Goal: Task Accomplishment & Management: Manage account settings

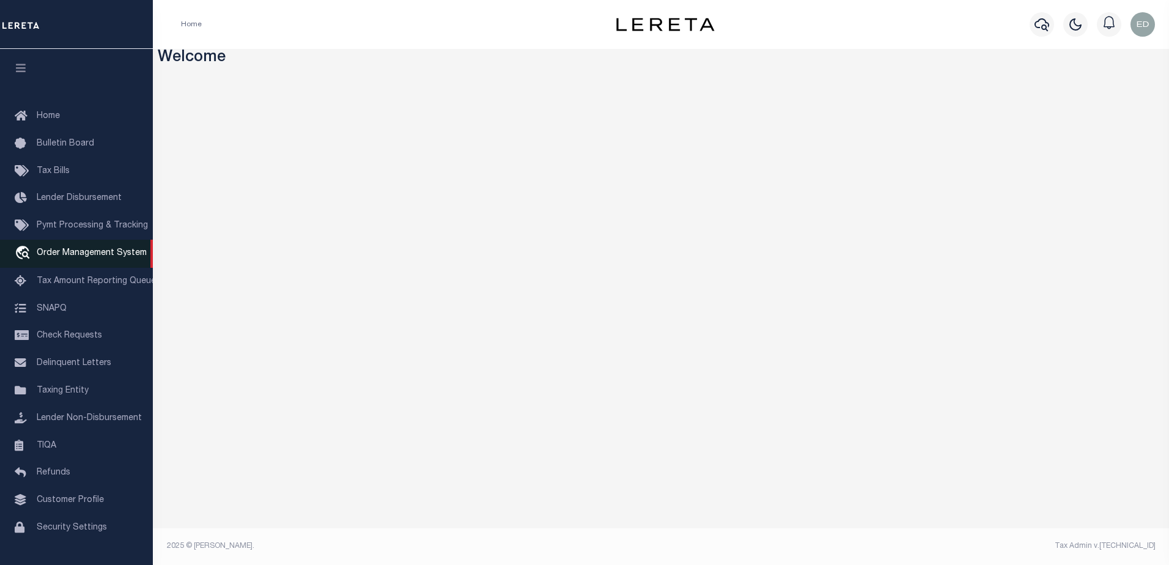
click at [60, 254] on span "Order Management System" at bounding box center [92, 253] width 110 height 9
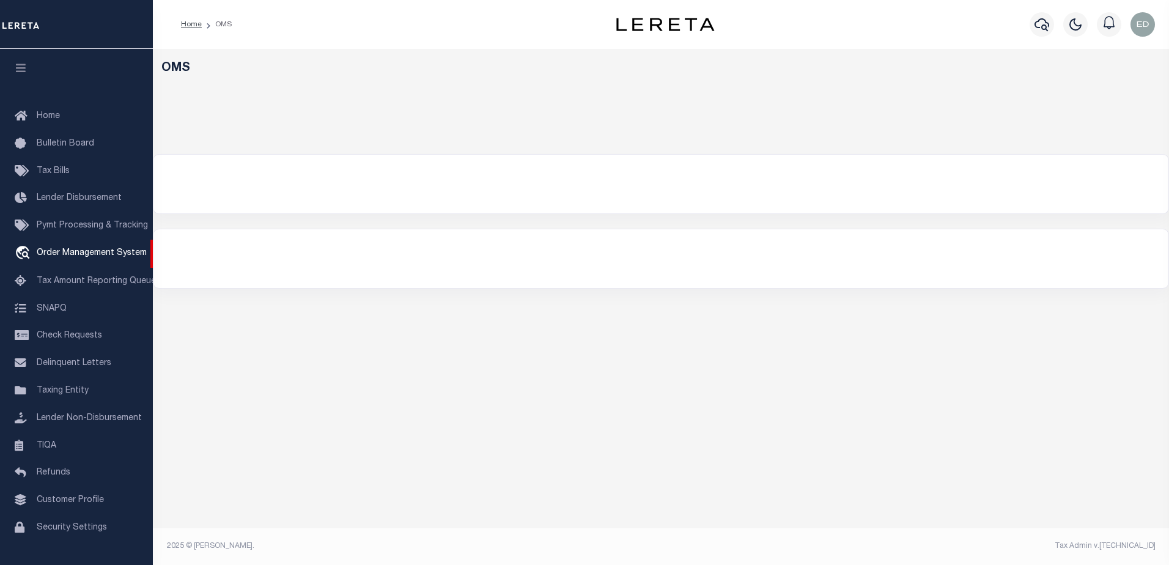
select select "200"
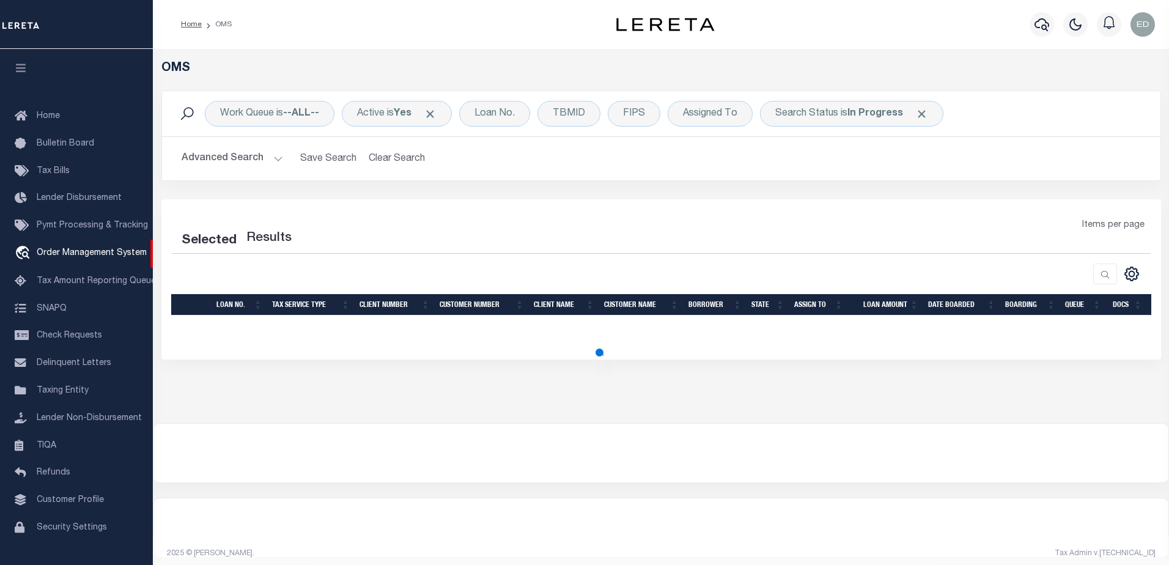
select select "200"
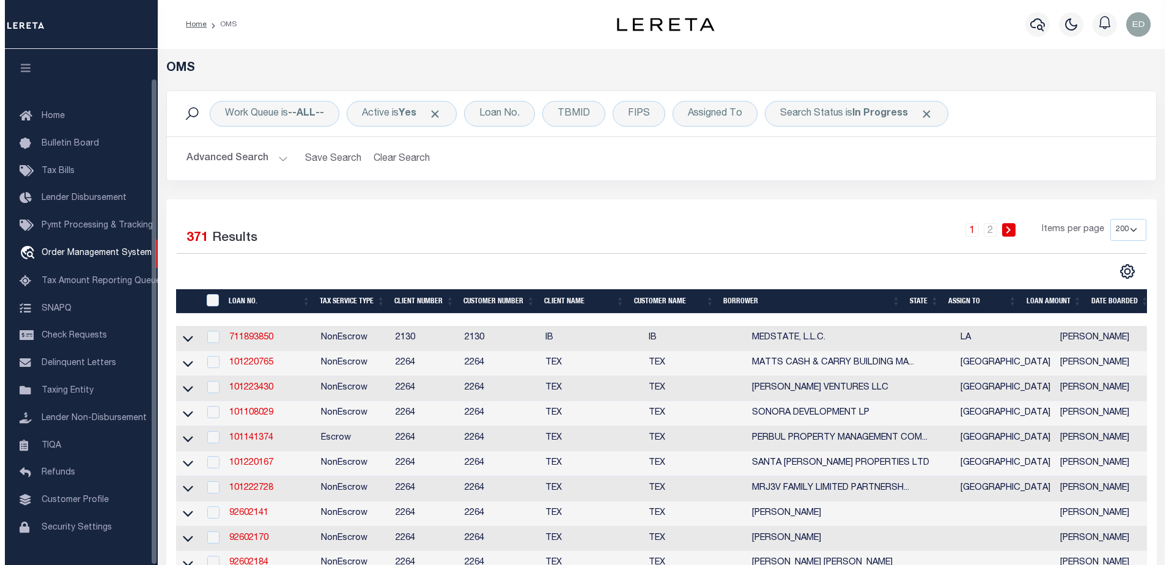
scroll to position [31, 0]
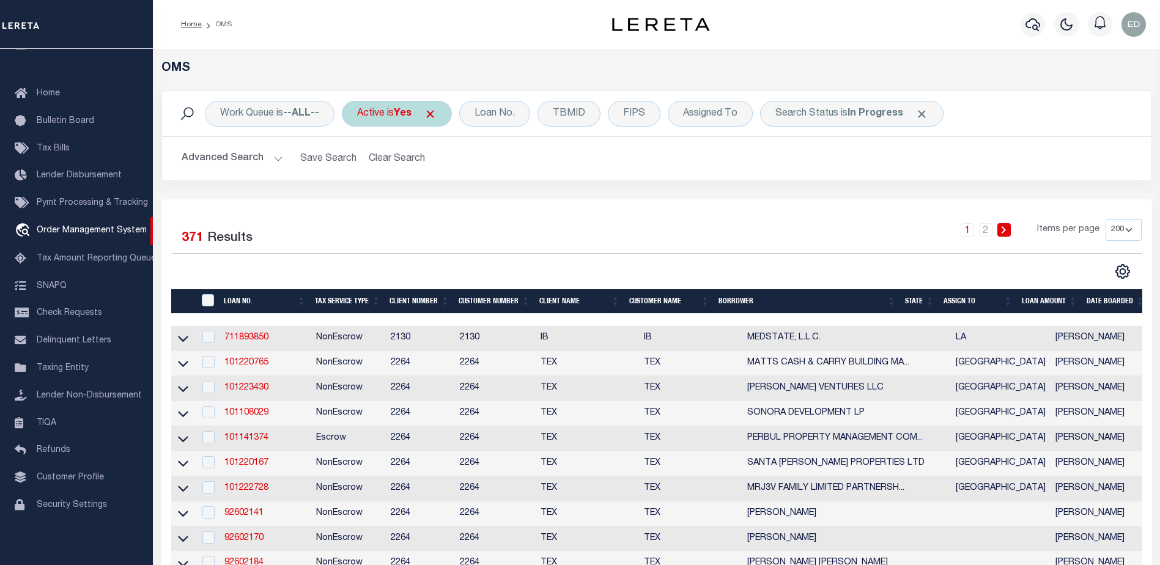
click at [436, 113] on span "Click to Remove" at bounding box center [430, 114] width 13 height 13
click at [430, 114] on div "Loan No." at bounding box center [442, 114] width 71 height 26
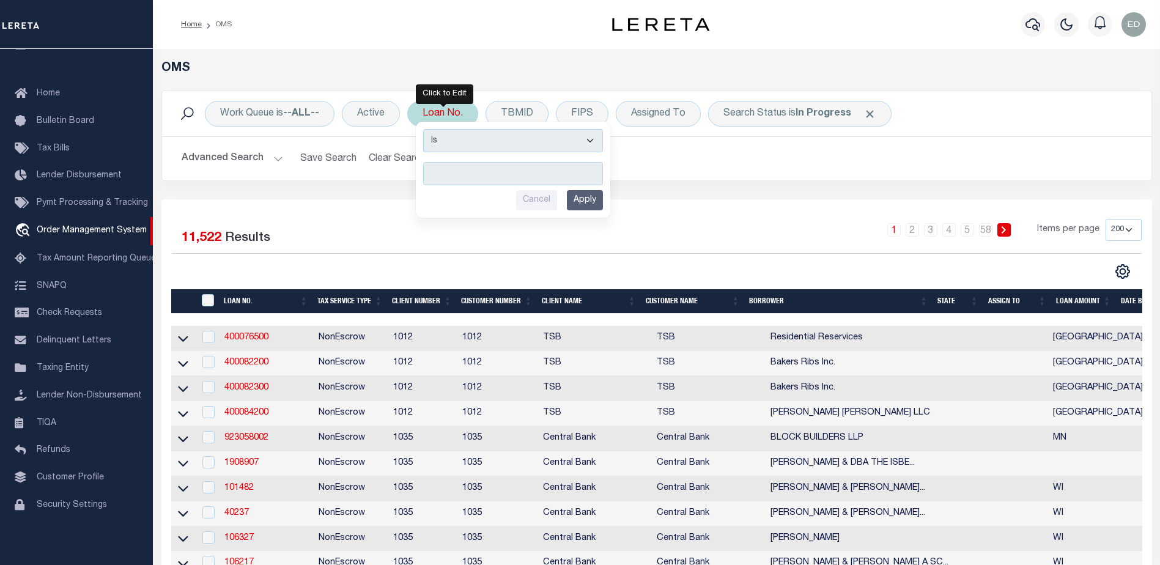
click at [452, 171] on input "text" at bounding box center [513, 173] width 180 height 23
type input "EG46311-2"
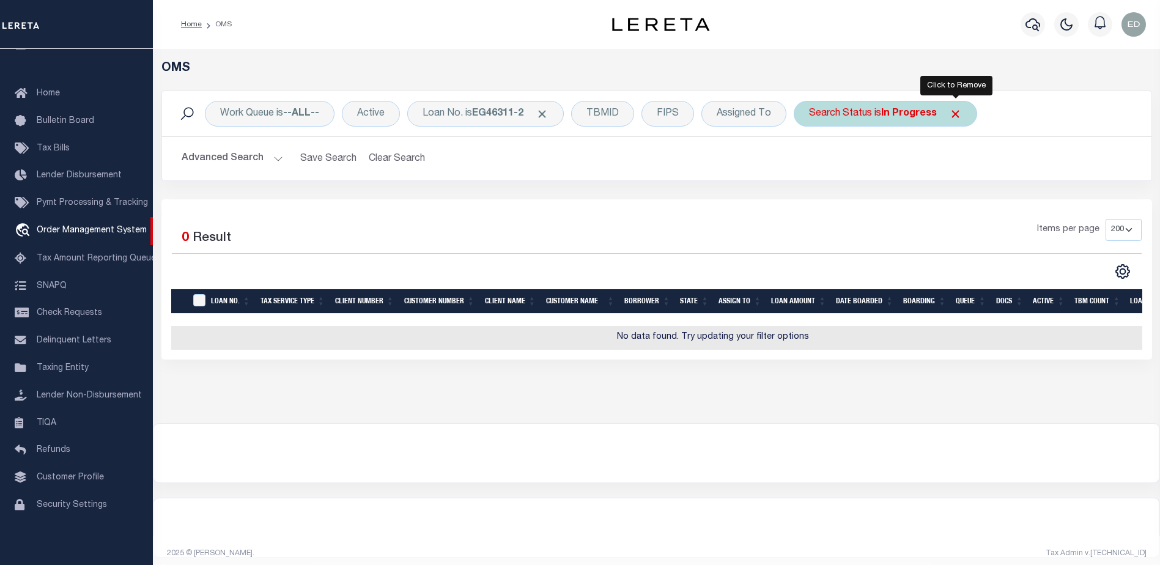
click at [954, 115] on span "Click to Remove" at bounding box center [955, 114] width 13 height 13
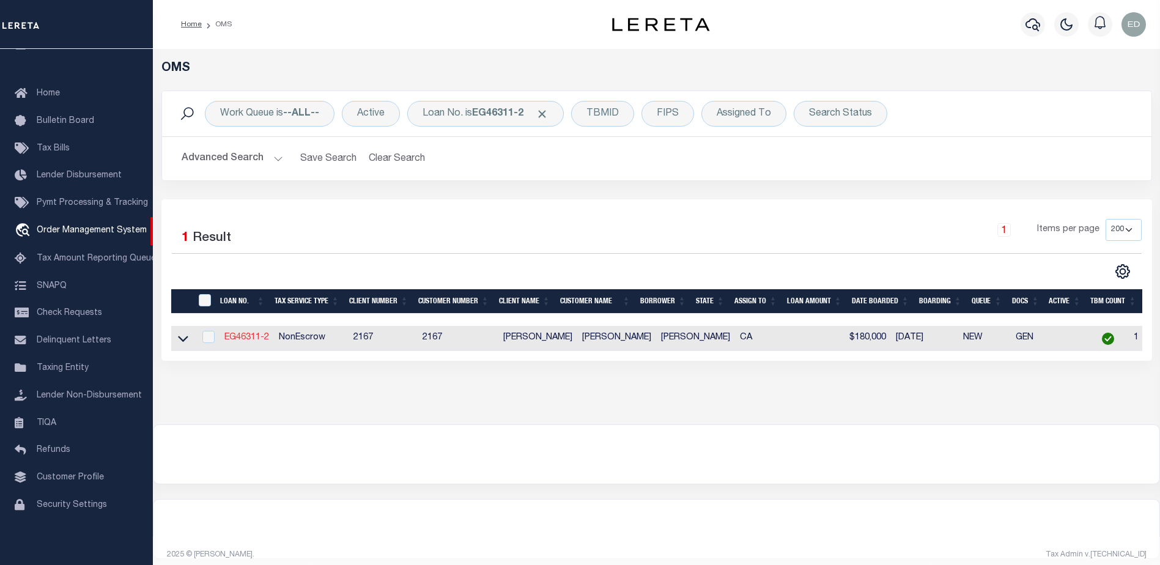
click at [243, 339] on link "EG46311-2" at bounding box center [246, 337] width 45 height 9
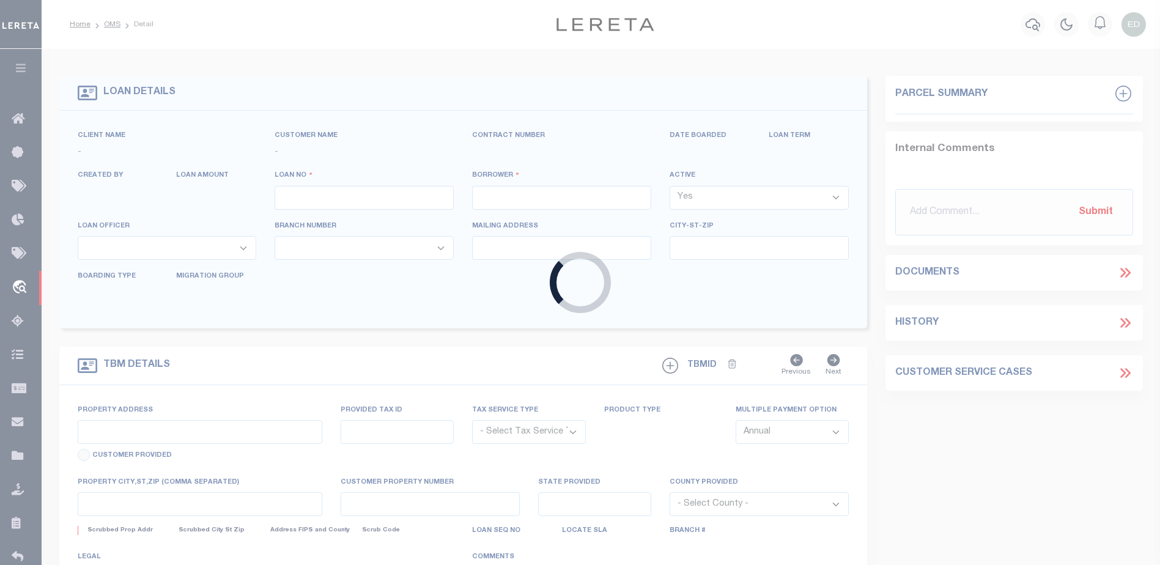
type input "EG46311-2"
type input "Larry Hatta"
select select
type input "1034 JASON PL"
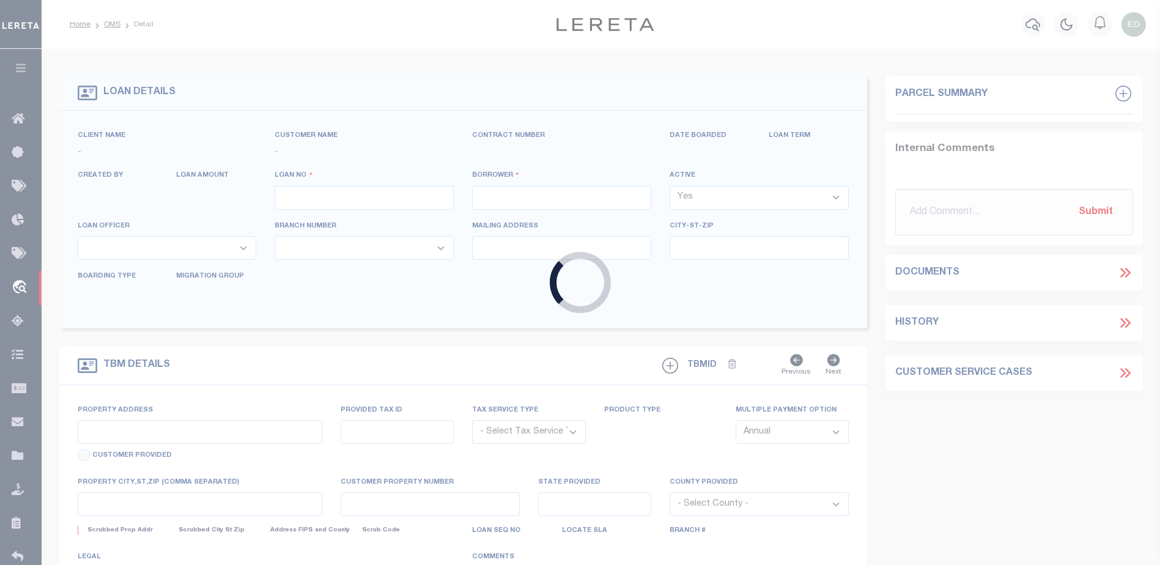
type input "DIAMOND BAR CA 91765-4372"
type input "07/31/2025"
select select "10"
select select "NonEscrow"
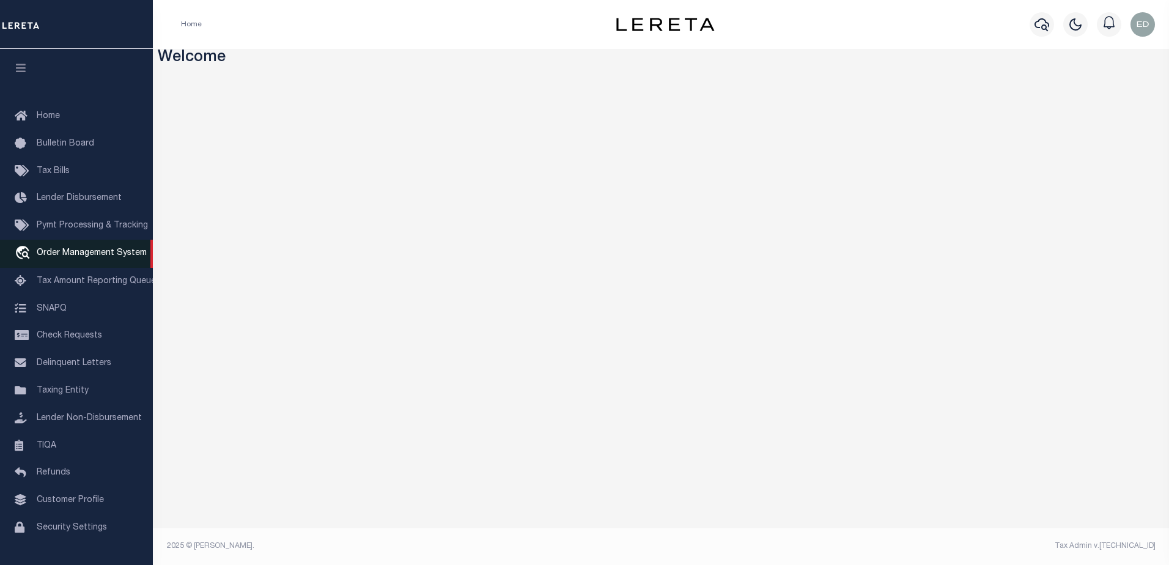
click span "Order Management System"
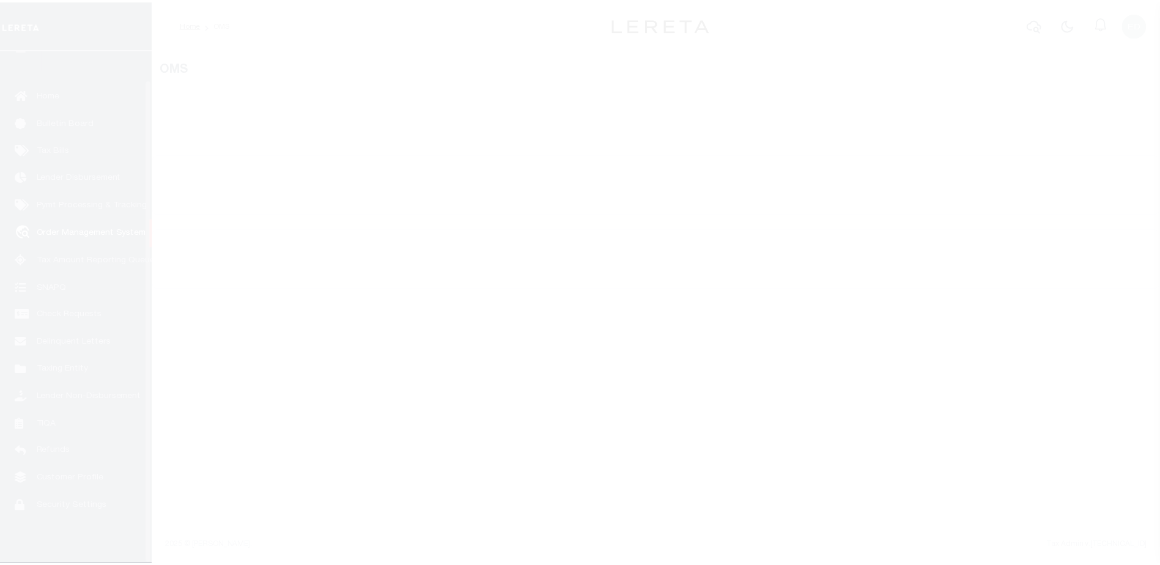
scroll to position [31, 0]
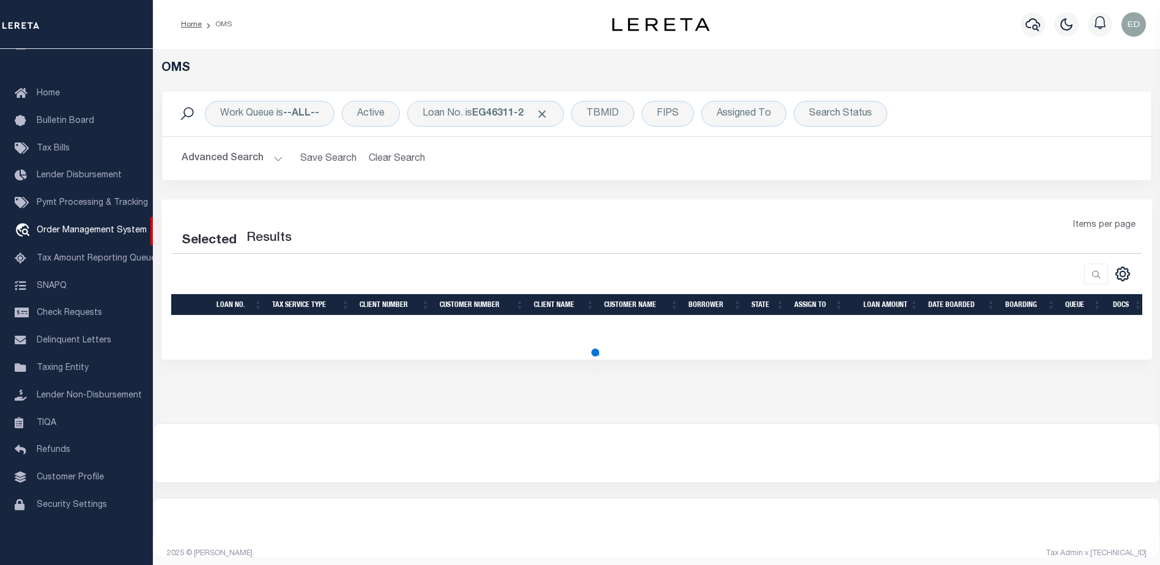
select select "200"
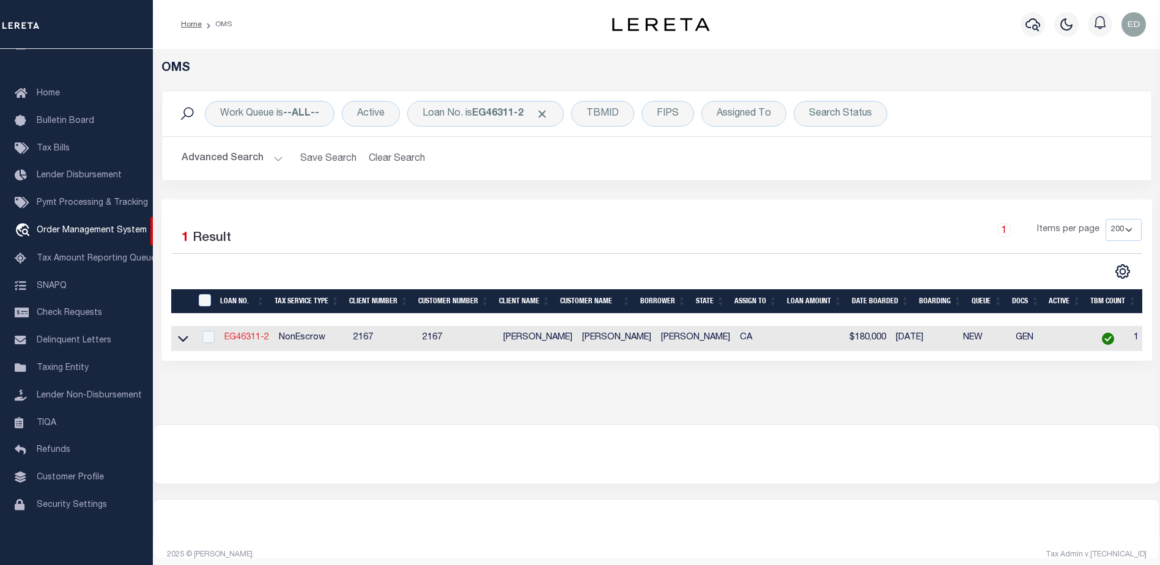
click at [239, 339] on link "EG46311-2" at bounding box center [246, 337] width 45 height 9
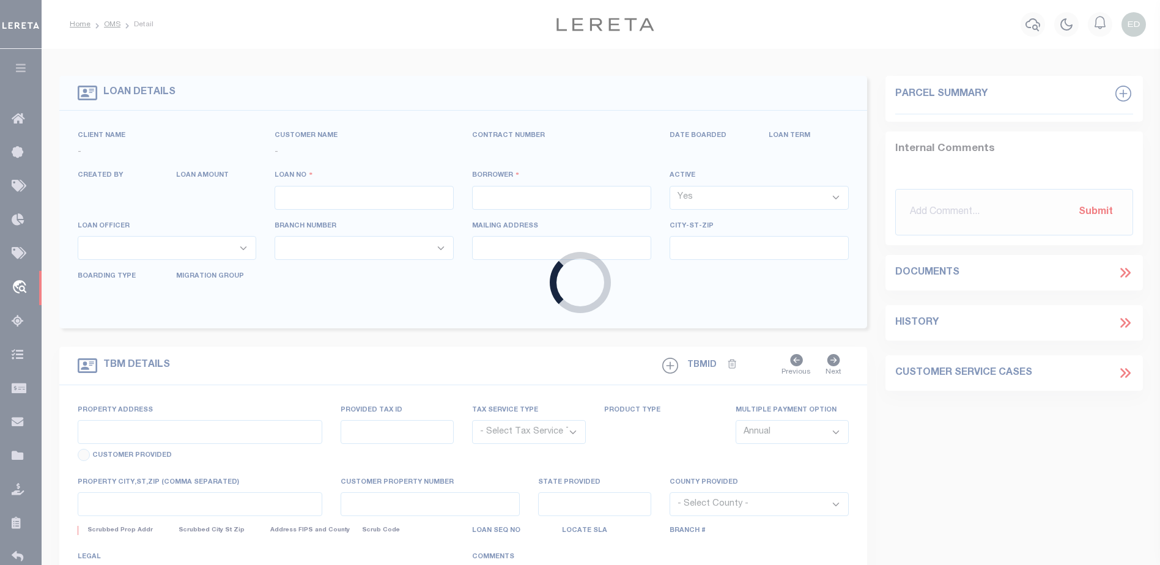
type input "EG46311-2"
type input "[PERSON_NAME]"
select select
type input "1034 [PERSON_NAME]"
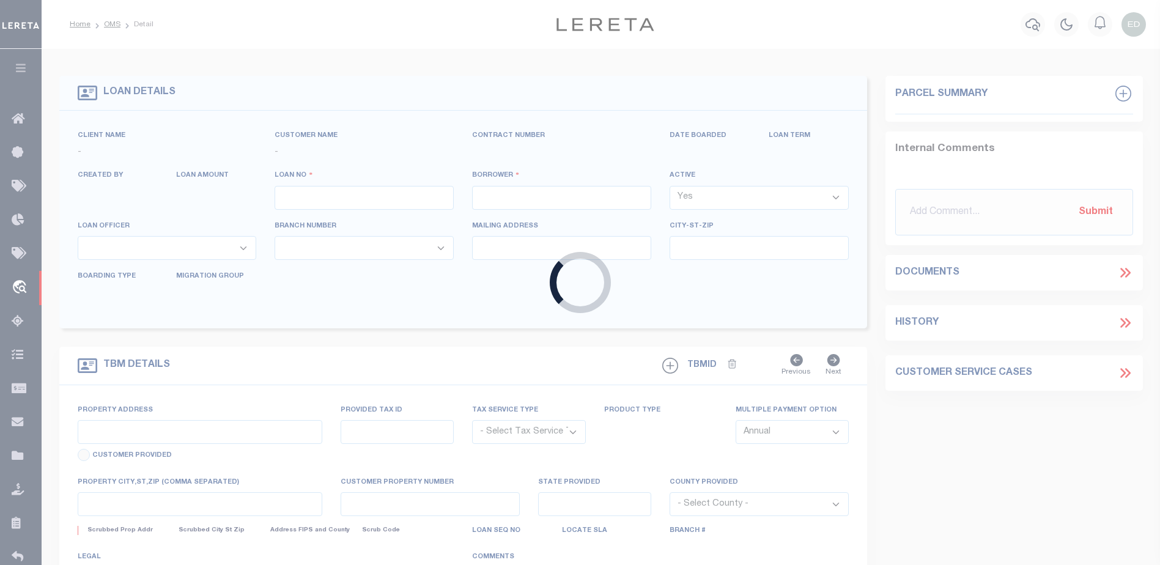
type input "DIAMOND BAR CA 91765-4372"
type input "[DATE]"
select select "10"
select select "NonEscrow"
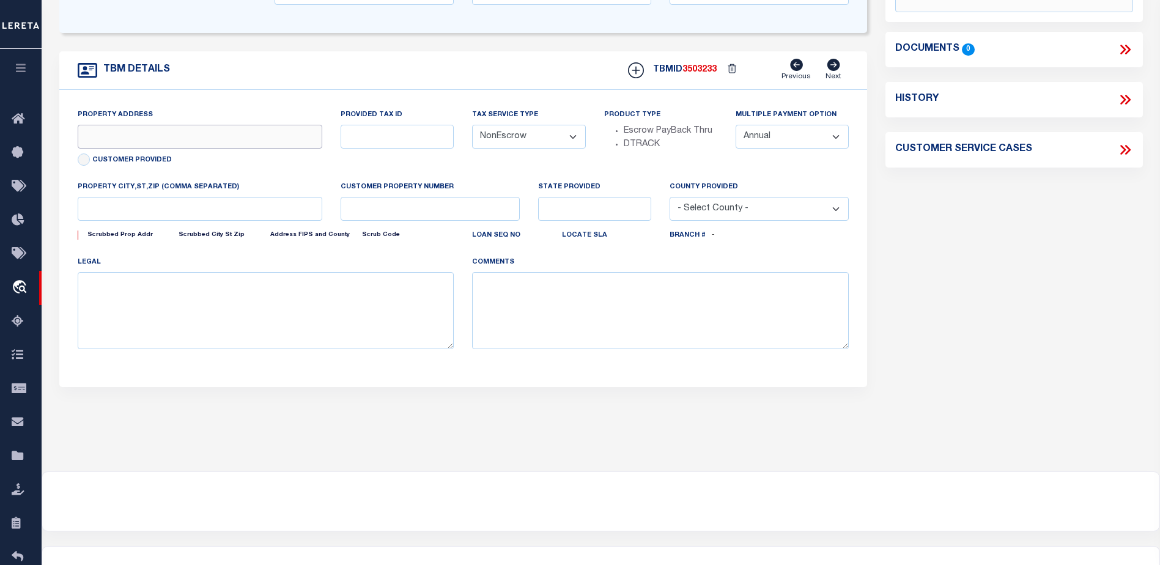
scroll to position [366, 0]
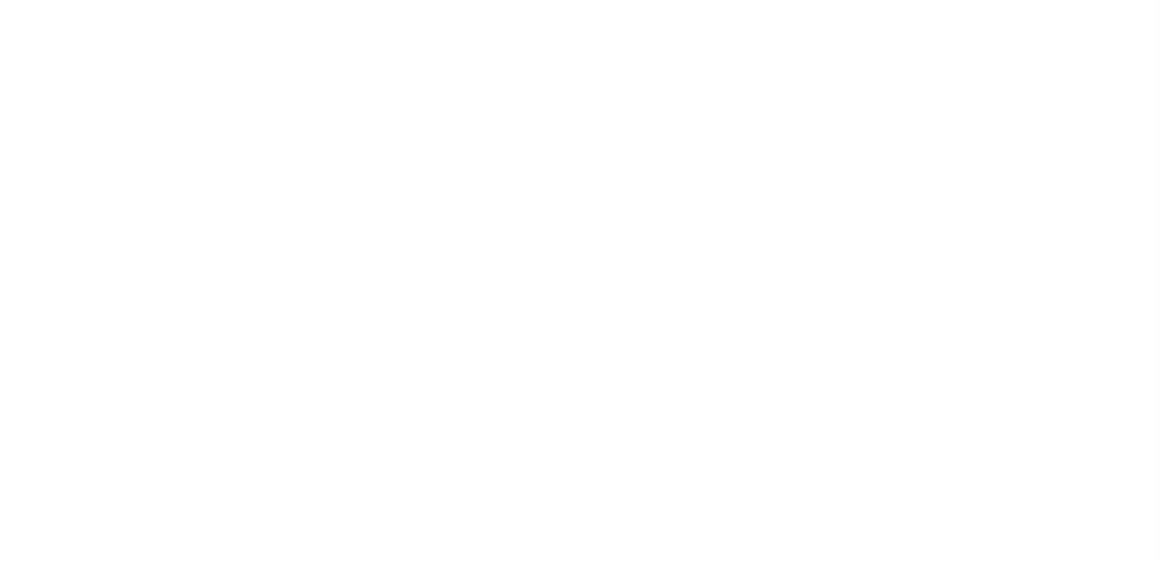
select select "10"
select select "NonEscrow"
select select "10"
select select "NonEscrow"
select select "10"
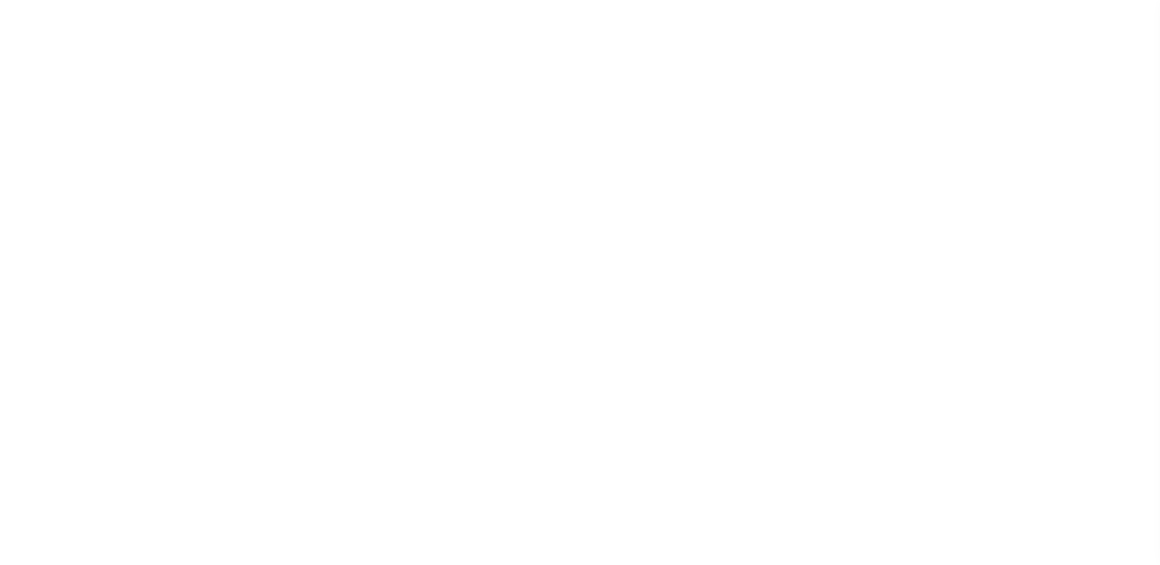
select select "NonEscrow"
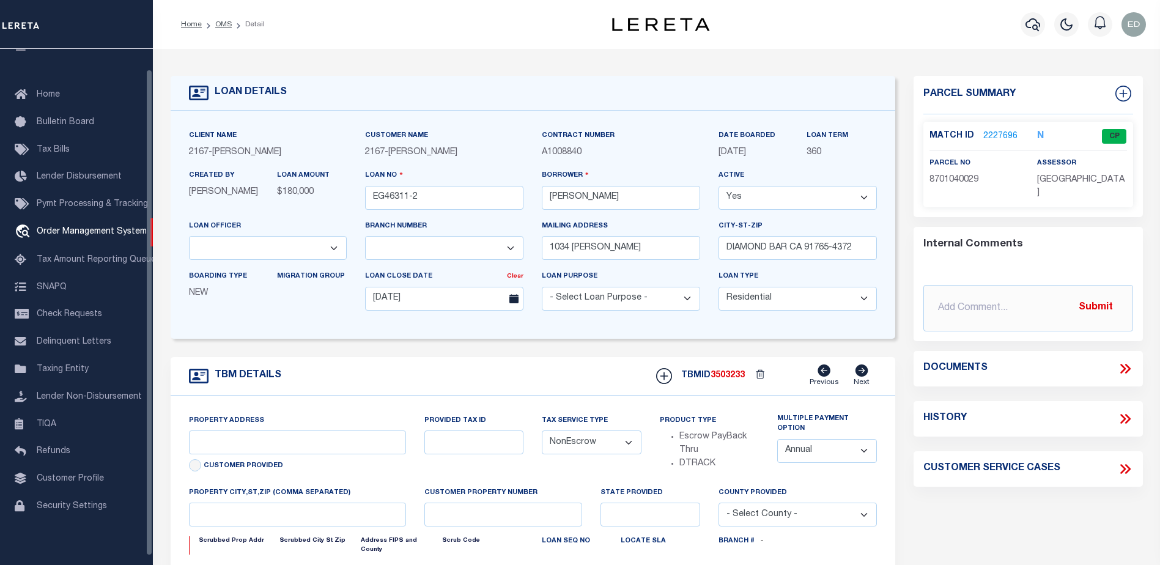
select select
type input "DIAMOND BAR CA 91765-4372"
type input "CA"
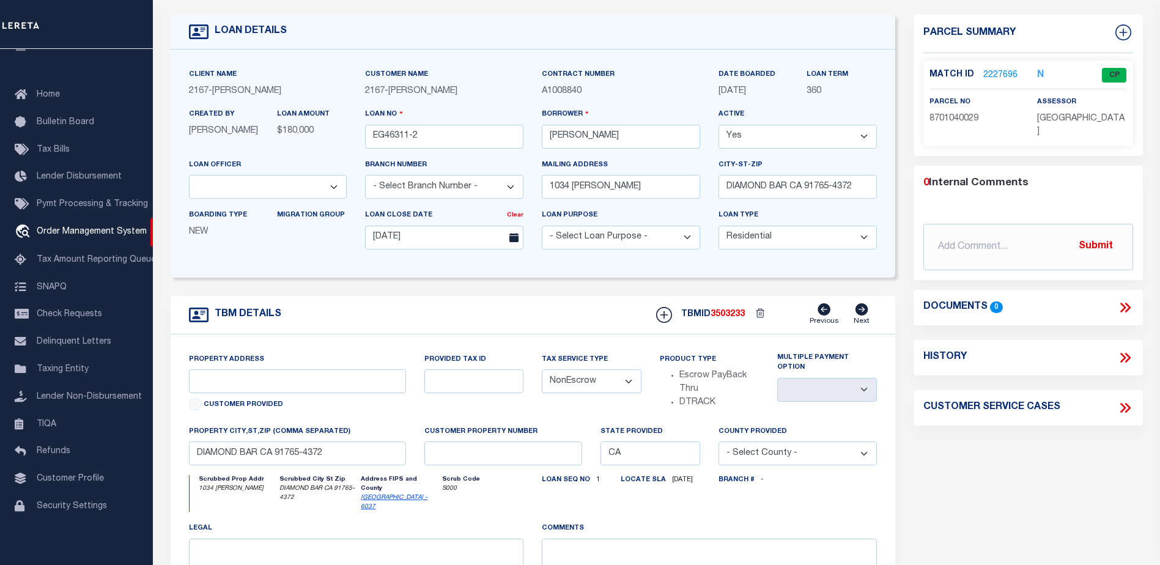
scroll to position [183, 0]
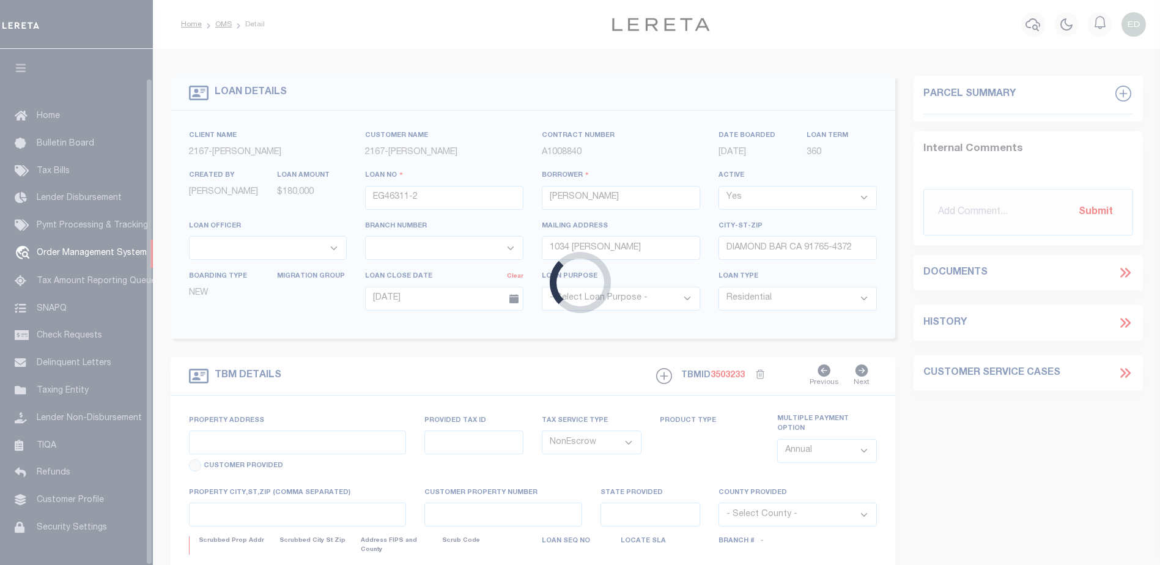
select select "10"
select select "NonEscrow"
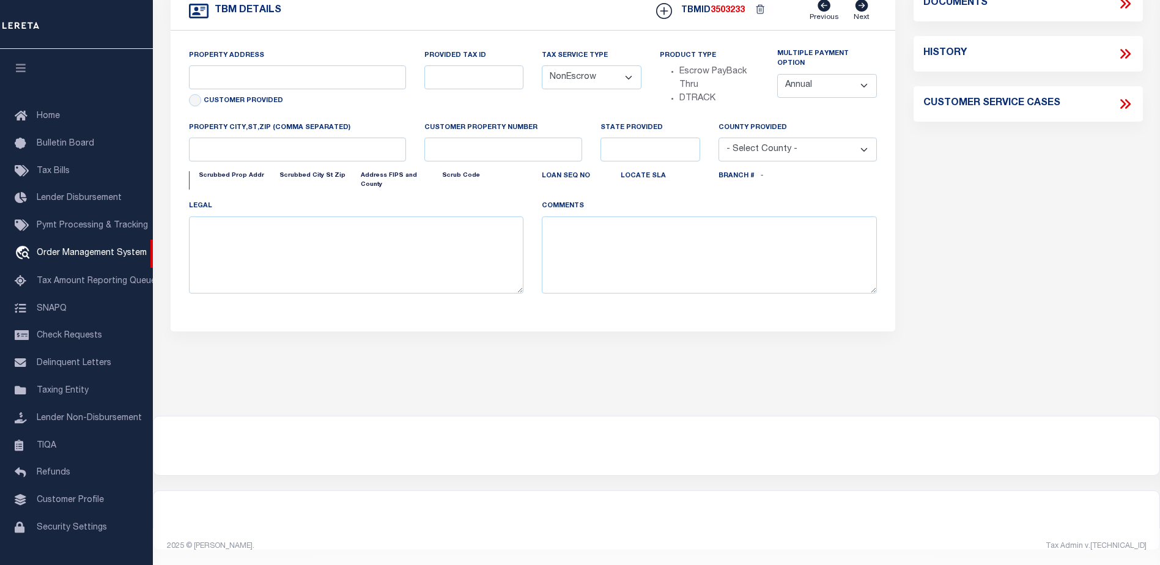
scroll to position [31, 0]
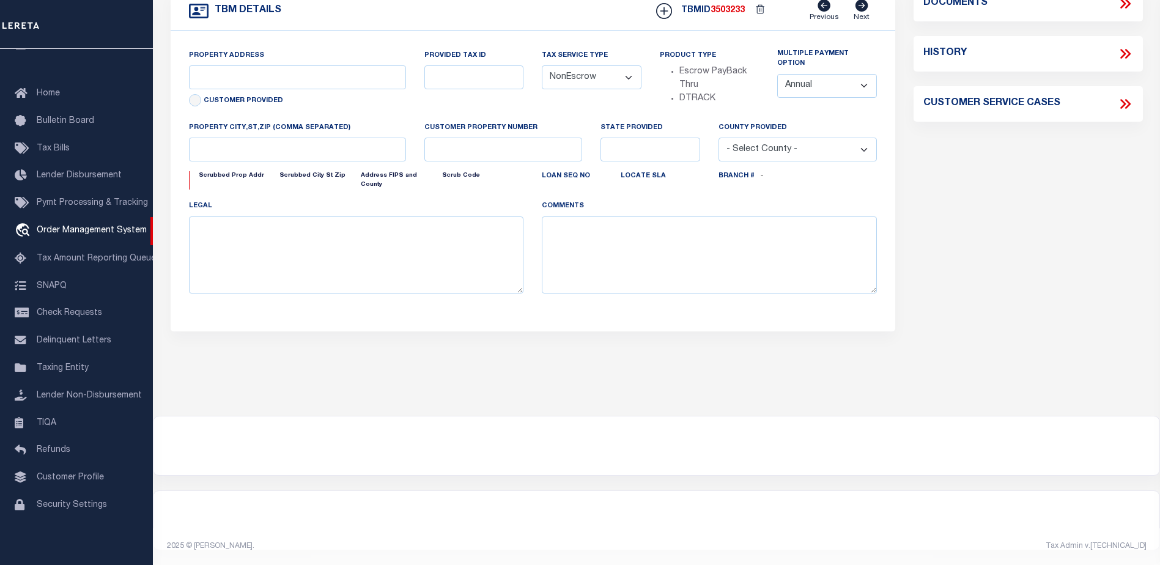
select select
type input "DIAMOND BAR CA 91765-4372"
type input "CA"
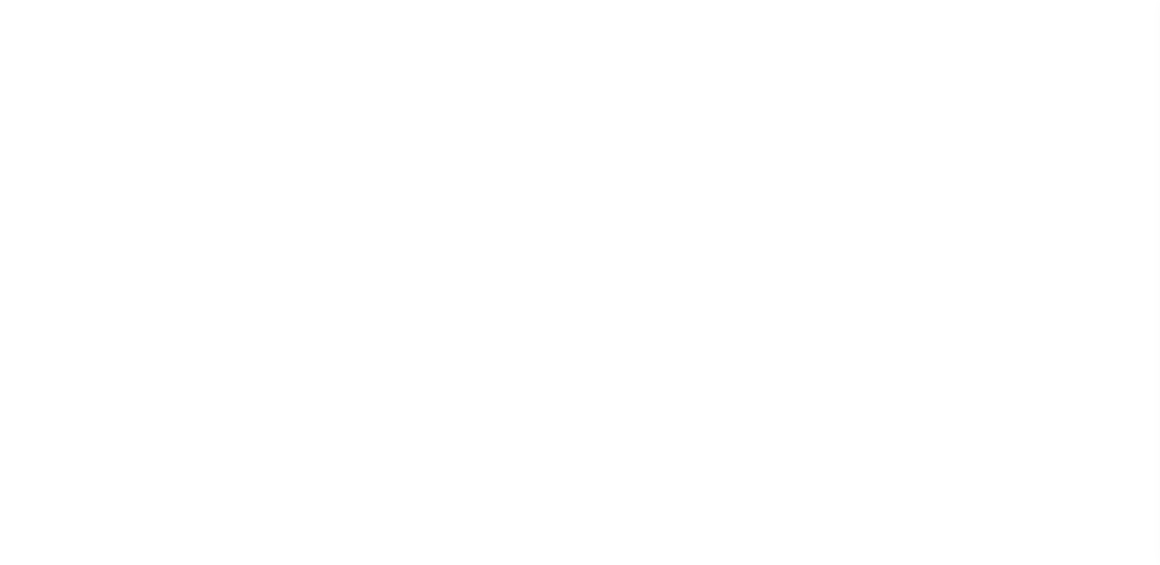
select select "10"
select select "NonEscrow"
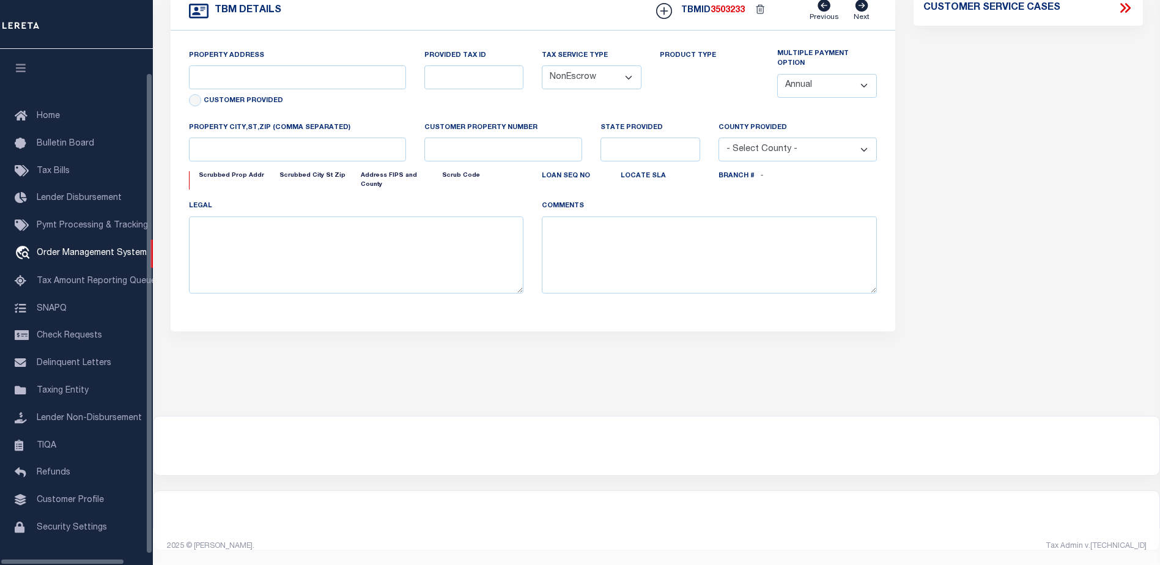
scroll to position [21, 0]
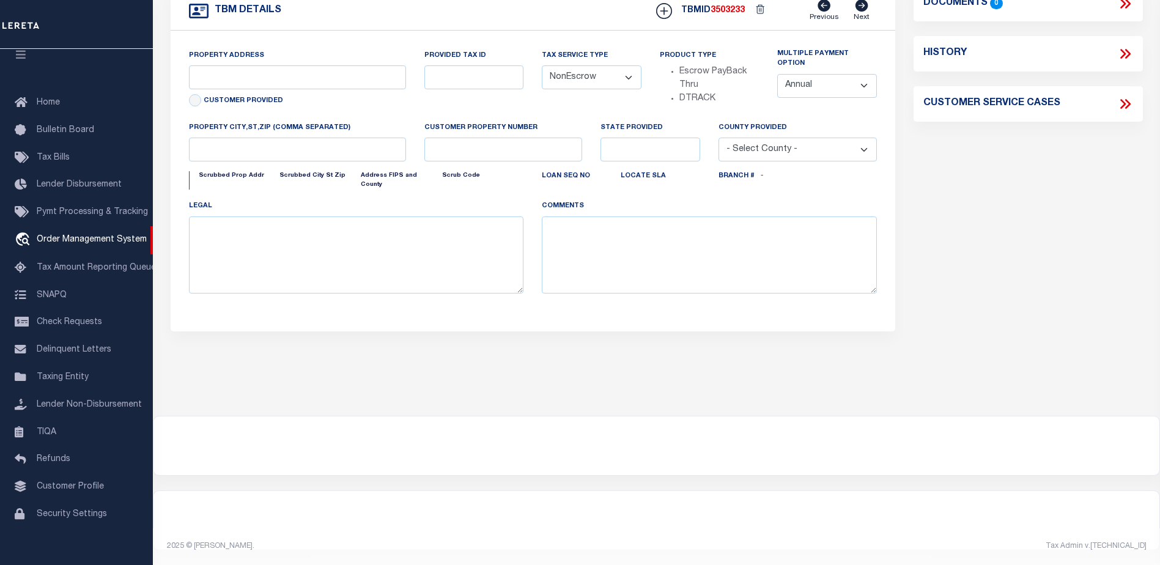
select select
type input "DIAMOND BAR CA 91765-4372"
type input "CA"
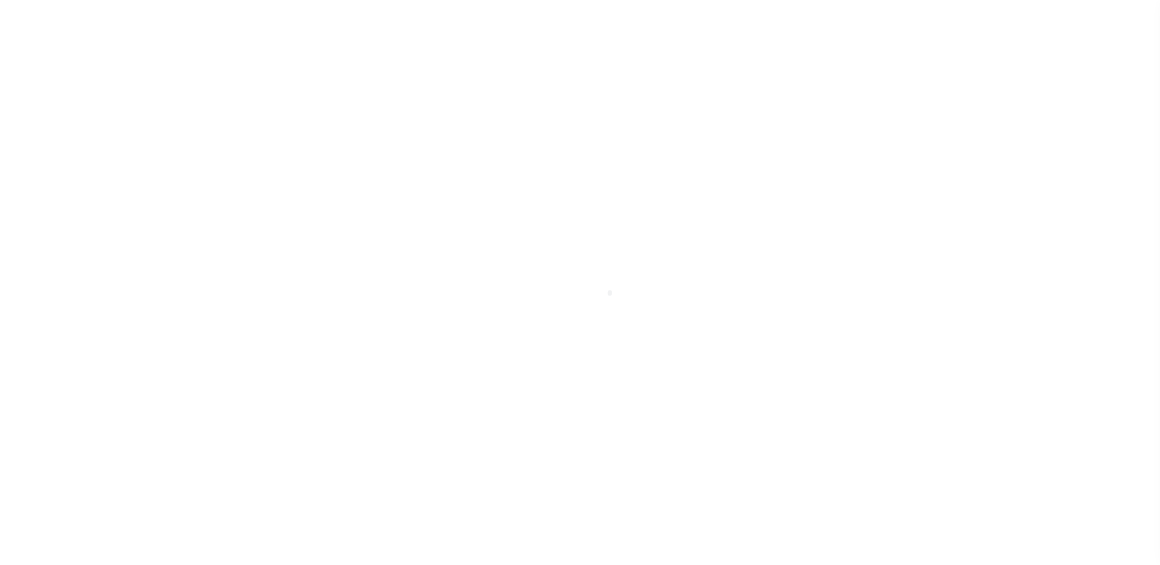
select select "10"
select select "NonEscrow"
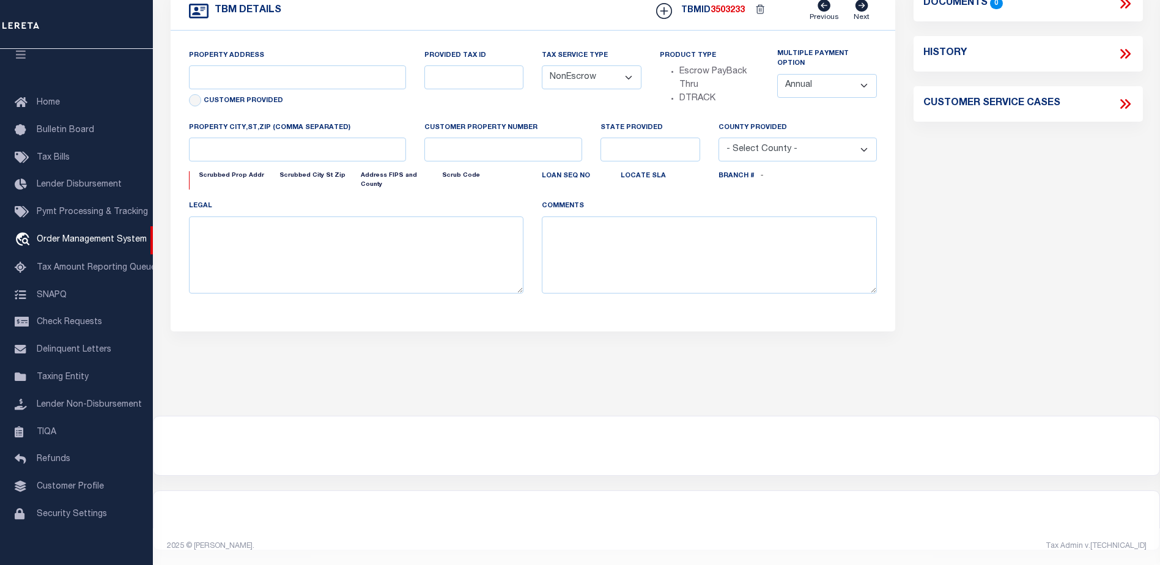
select select
type input "DIAMOND BAR CA 91765-4372"
type input "CA"
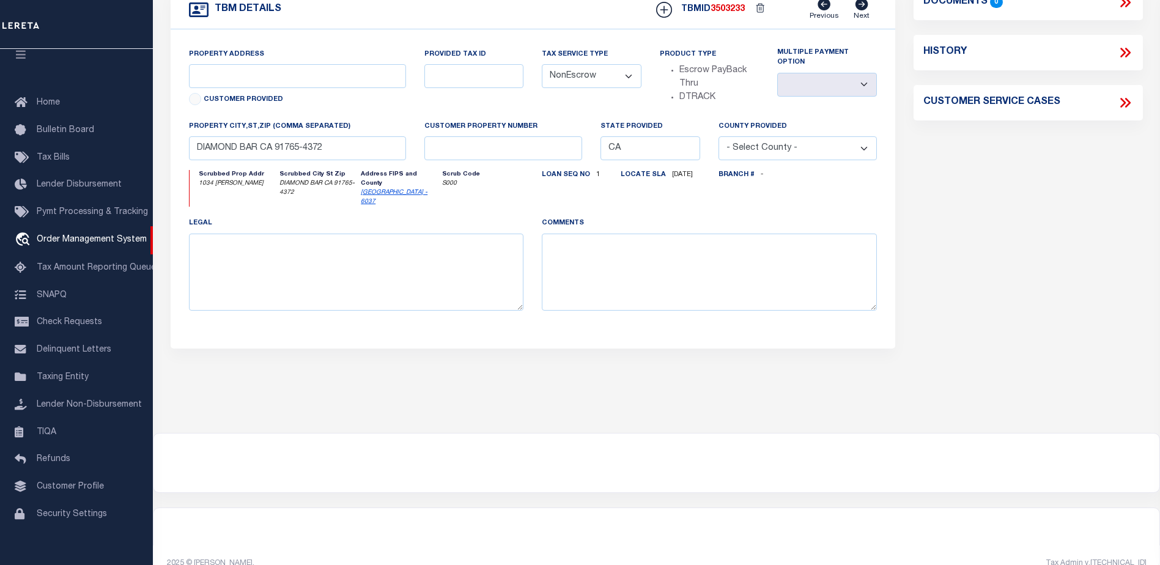
scroll to position [244, 0]
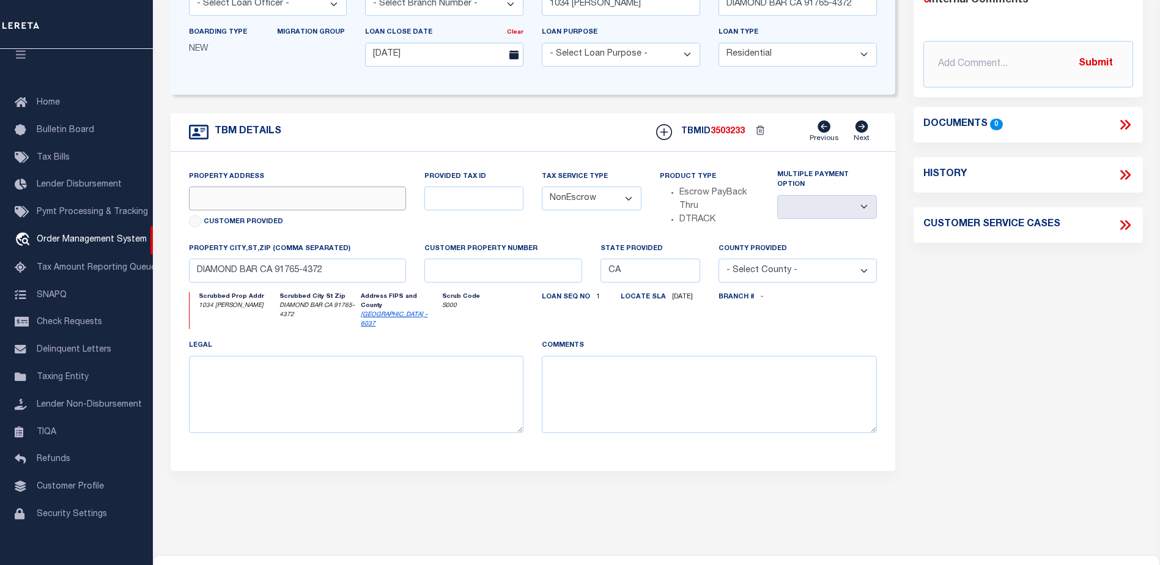
click at [254, 193] on input "text" at bounding box center [297, 198] width 217 height 24
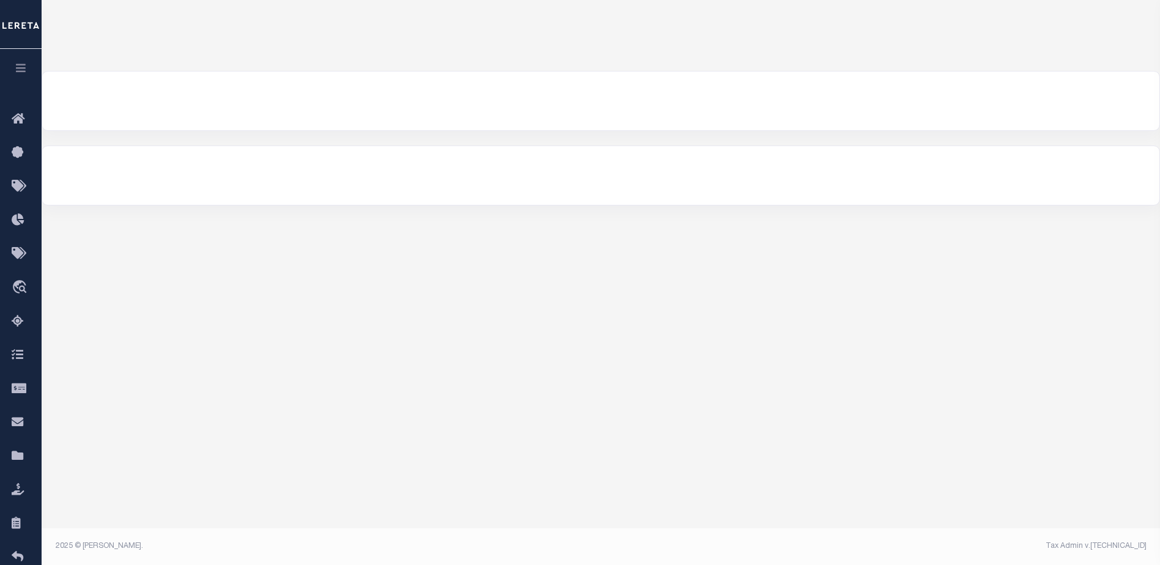
scroll to position [83, 0]
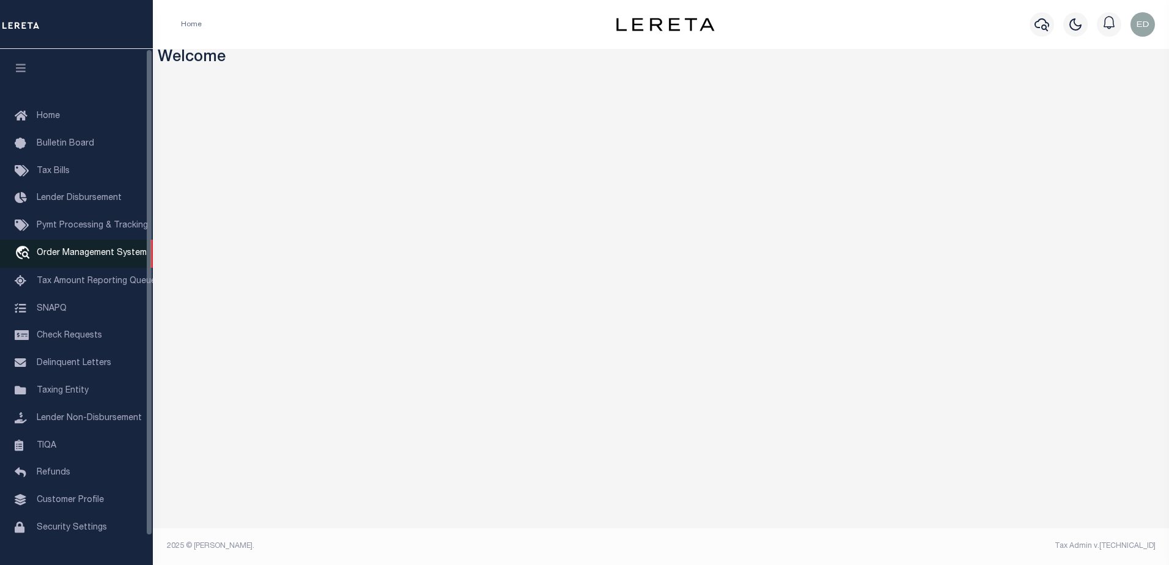
click at [76, 256] on span "Order Management System" at bounding box center [92, 253] width 110 height 9
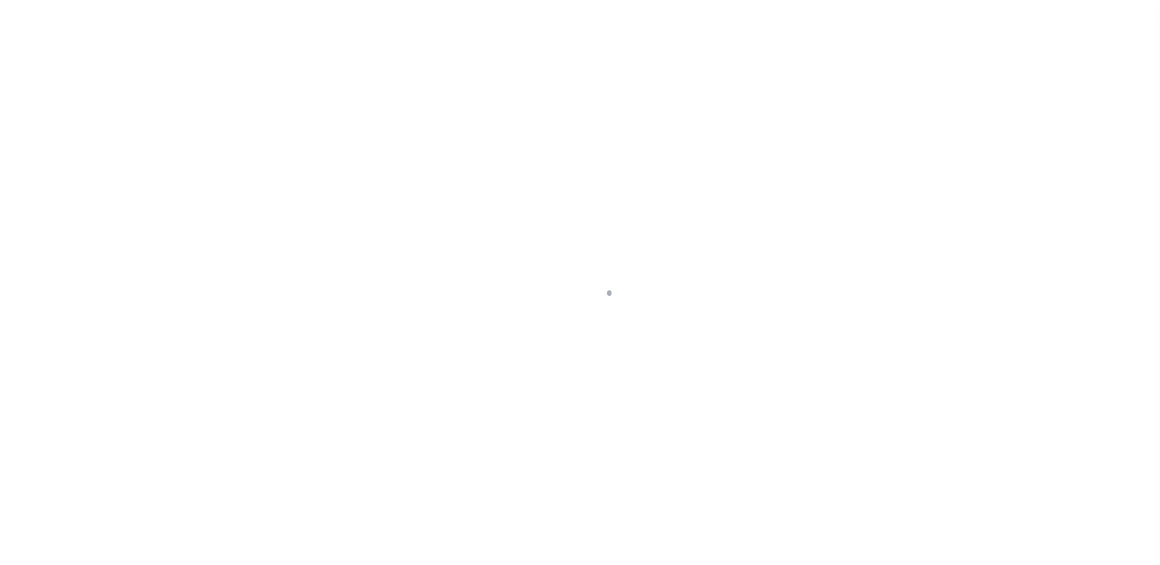
scroll to position [31, 0]
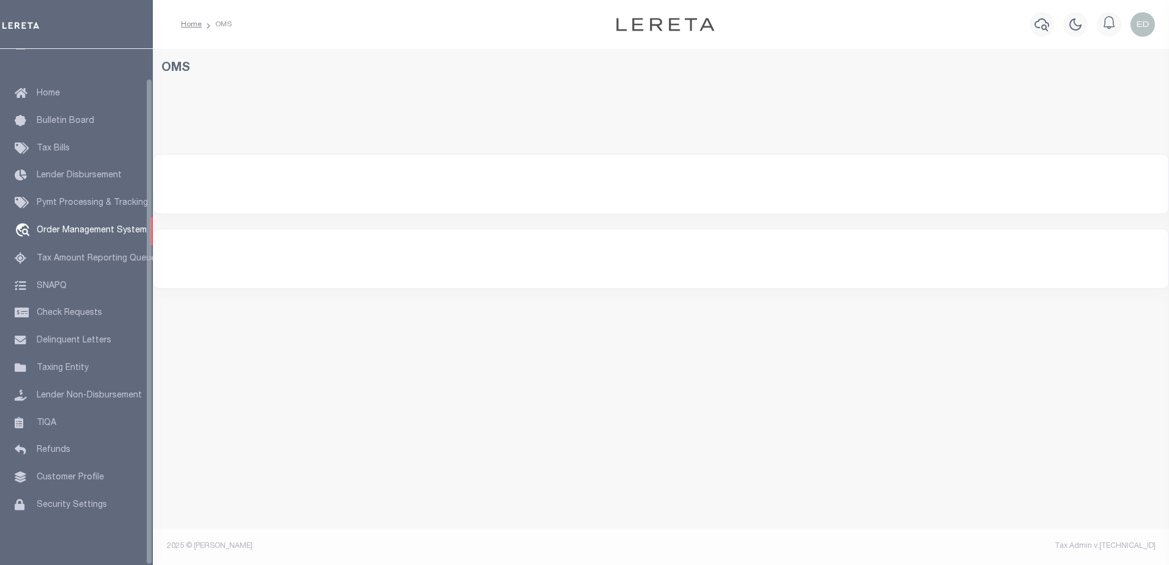
select select "200"
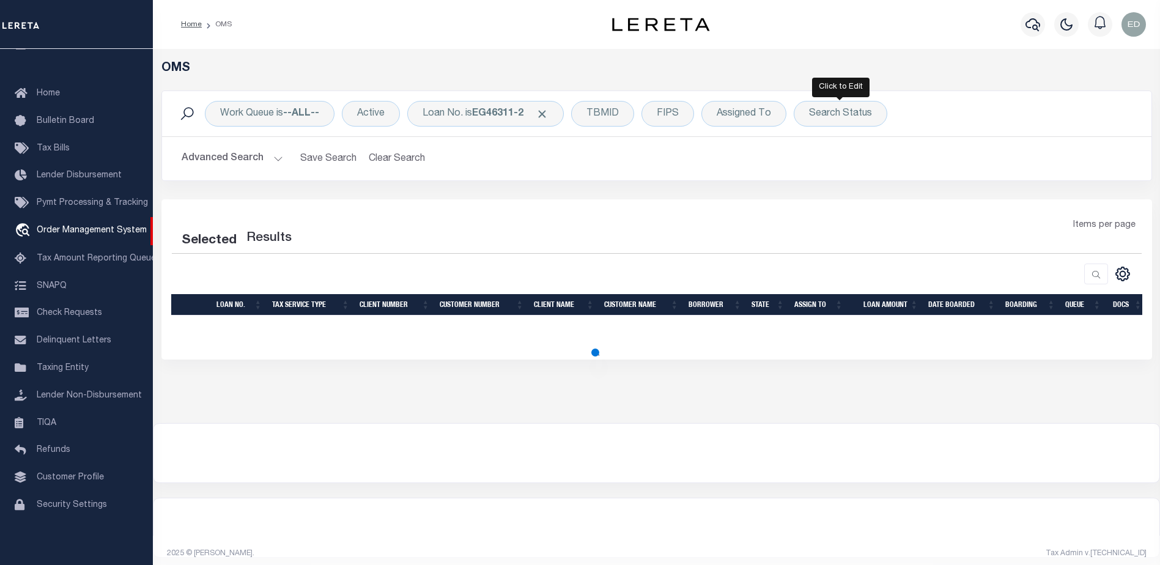
select select "200"
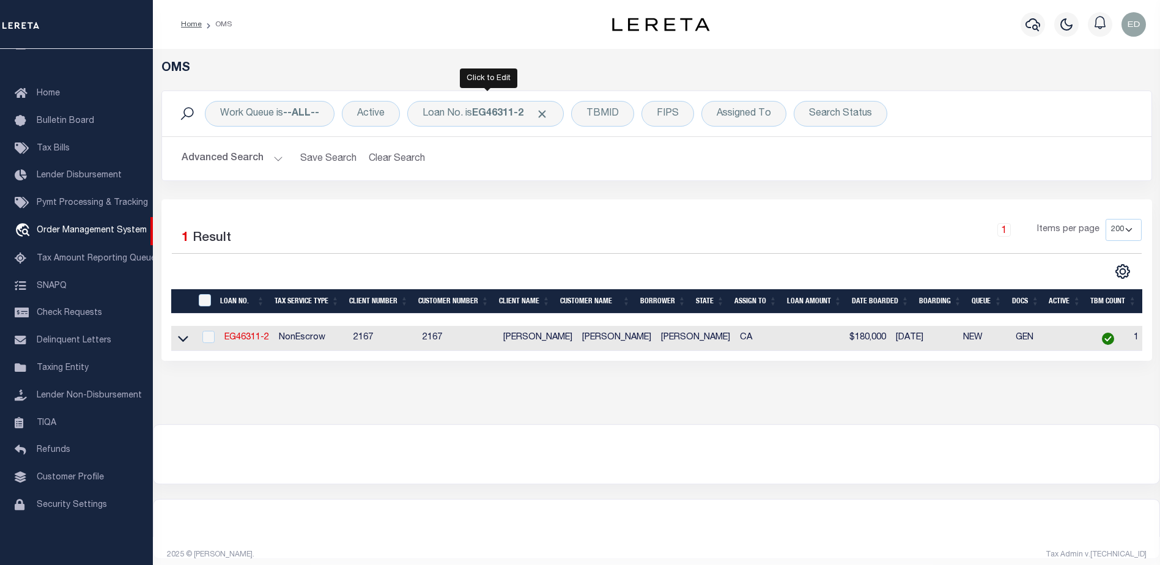
click at [484, 94] on div "Work Queue is --ALL-- Active Loan No. is EG46311-2 TBMID FIPS Assigned To Searc…" at bounding box center [656, 113] width 989 height 45
click at [493, 106] on div "Loan No. is EG46311-2" at bounding box center [485, 114] width 156 height 26
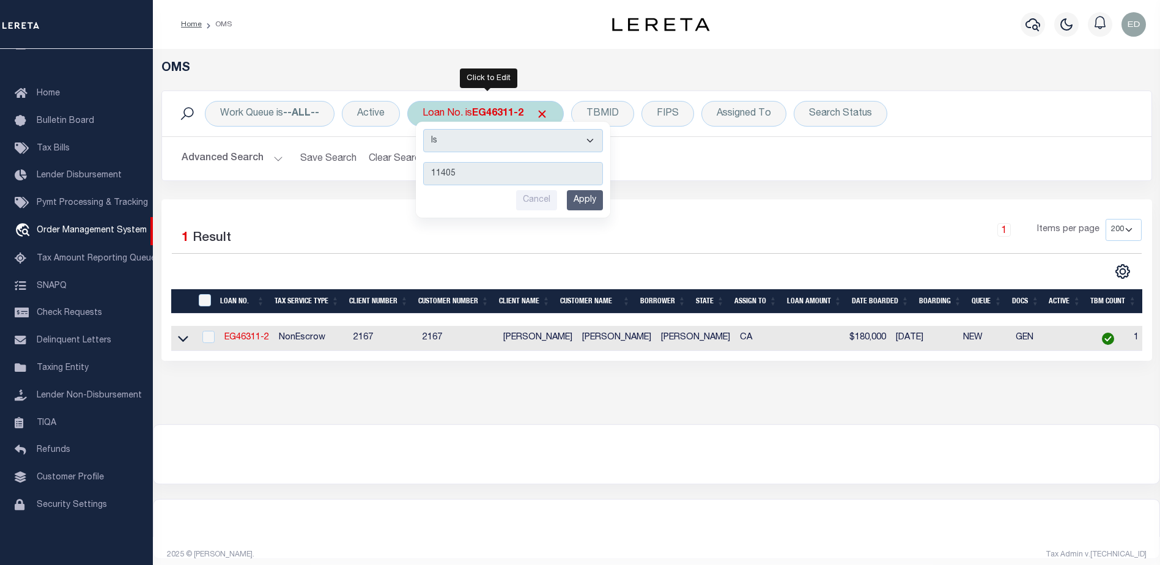
type input "114053"
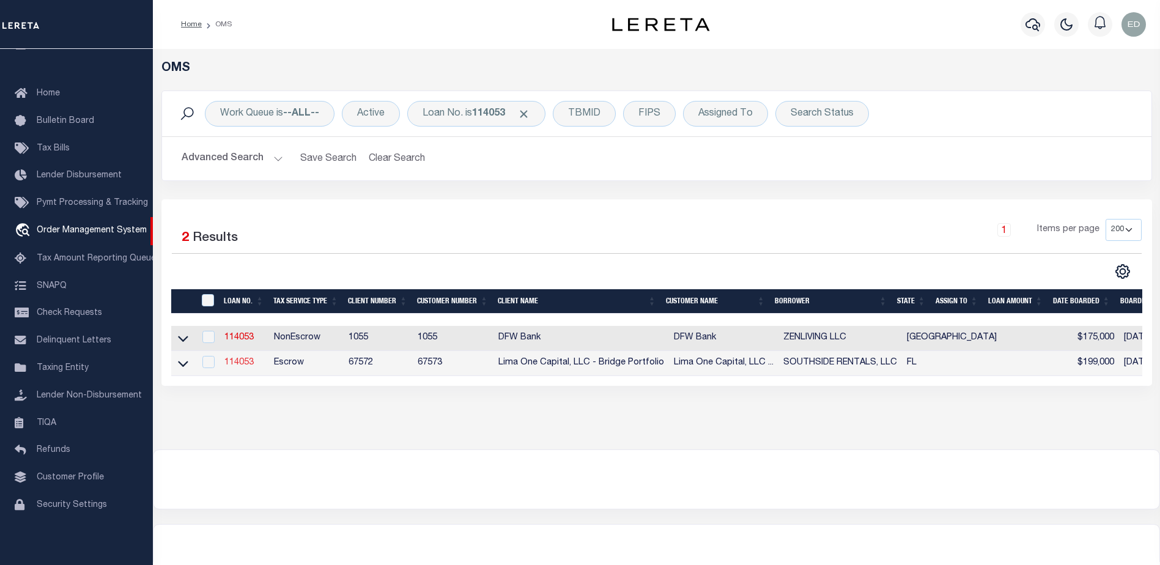
click at [243, 363] on link "114053" at bounding box center [238, 362] width 29 height 9
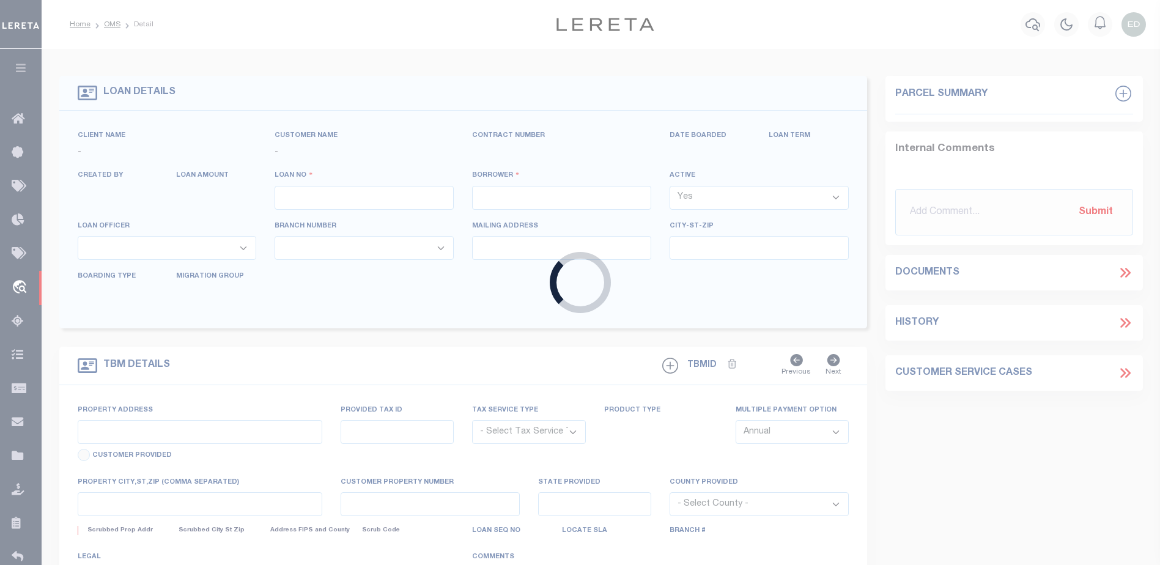
type input "114053"
type input "SOUTHSIDE RENTALS, LLC"
select select
select select "Escrow"
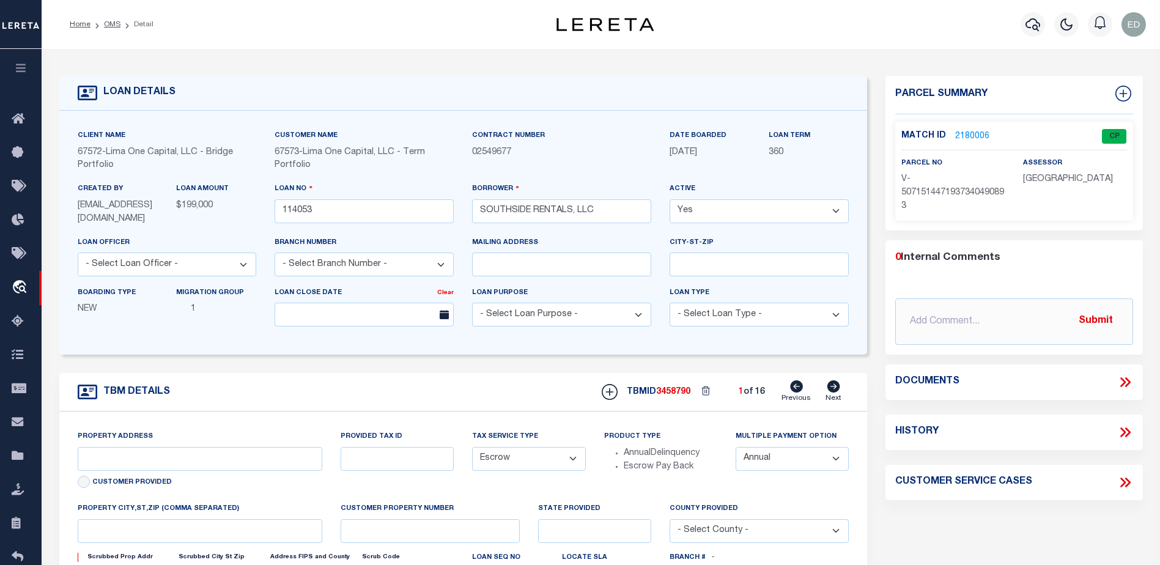
type input "[STREET_ADDRESS]"
radio input "true"
select select
type input "[GEOGRAPHIC_DATA]"
type input "114053-1"
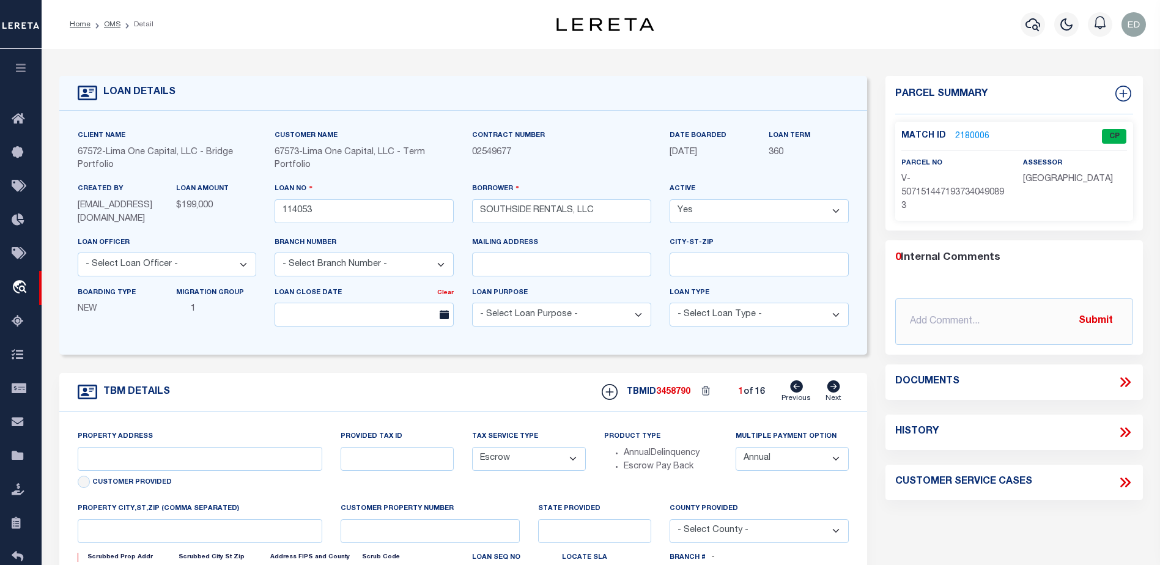
type input "FL"
type textarea "COLLECTOR: ENTITY: PARCEL: 2"
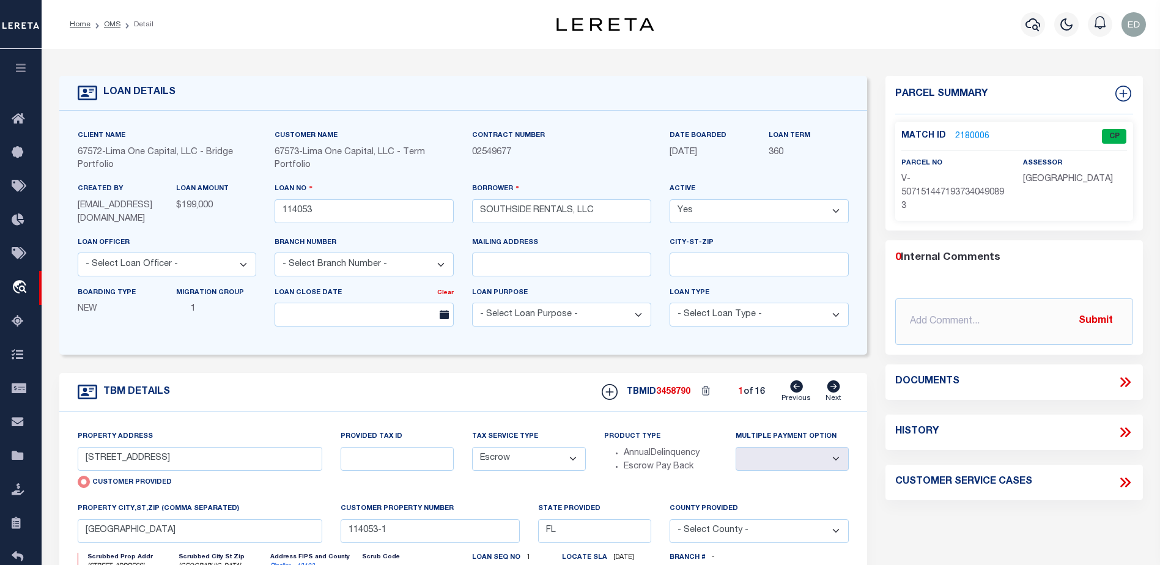
click at [829, 392] on icon at bounding box center [833, 386] width 13 height 12
type input "[STREET_ADDRESS]"
radio input "false"
select select
type input "114053-10"
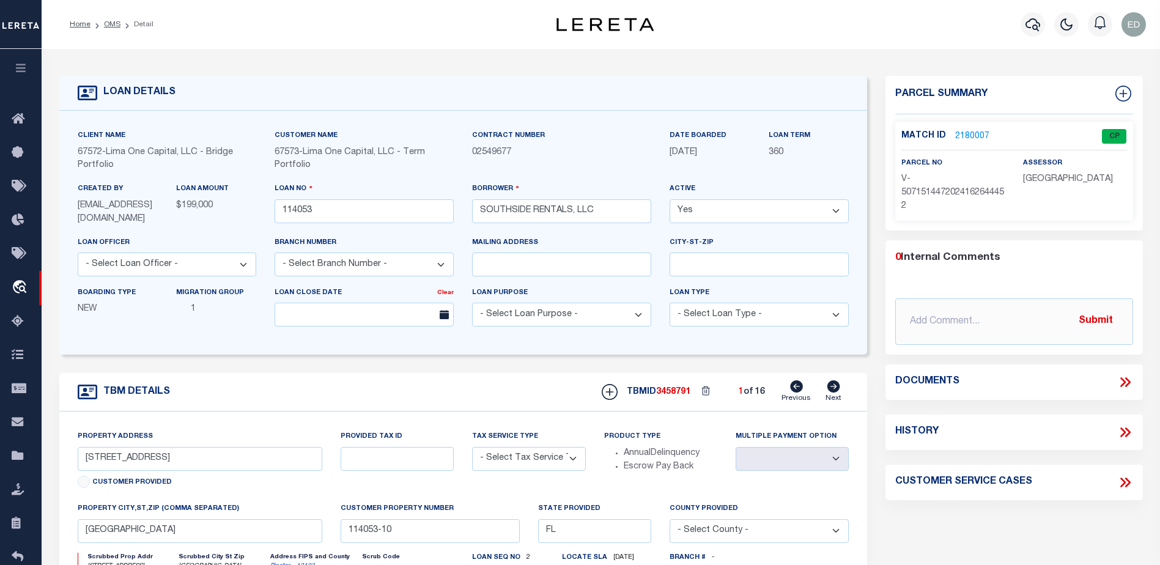
select select "Escrow"
select select
click at [776, 216] on select "Yes No" at bounding box center [758, 211] width 179 height 24
click at [669, 200] on select "Yes No" at bounding box center [758, 211] width 179 height 24
click at [602, 213] on input "SOUTHSIDE RENTALS, LLC" at bounding box center [561, 211] width 179 height 24
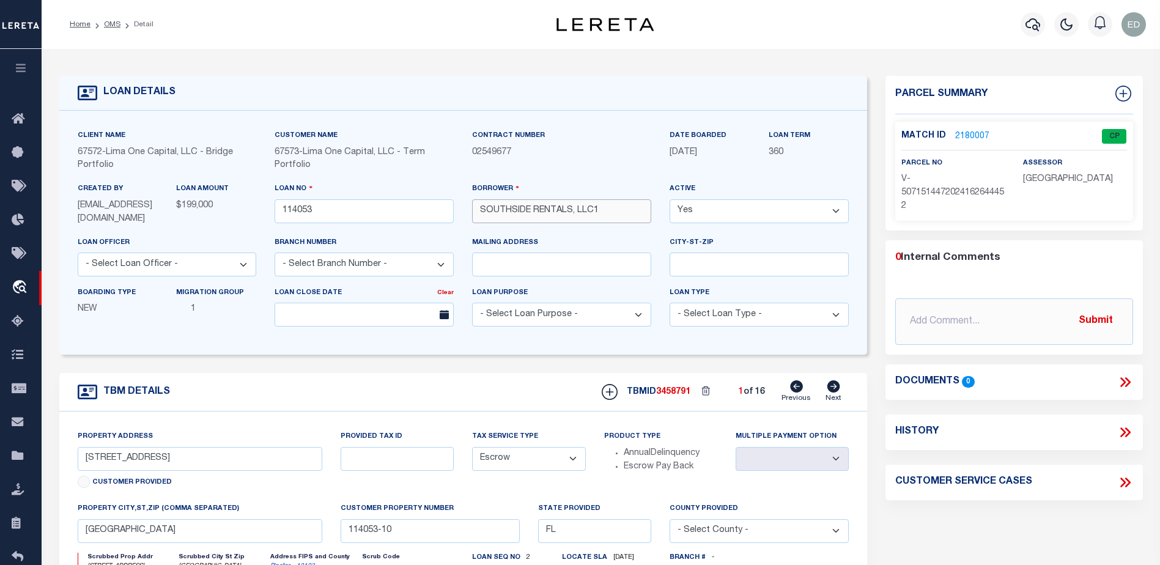
type input "SOUTHSIDE RENTALS, LLC1"
click at [877, 463] on div "Parcel Summary Match ID 2180007 0" at bounding box center [1014, 418] width 276 height 685
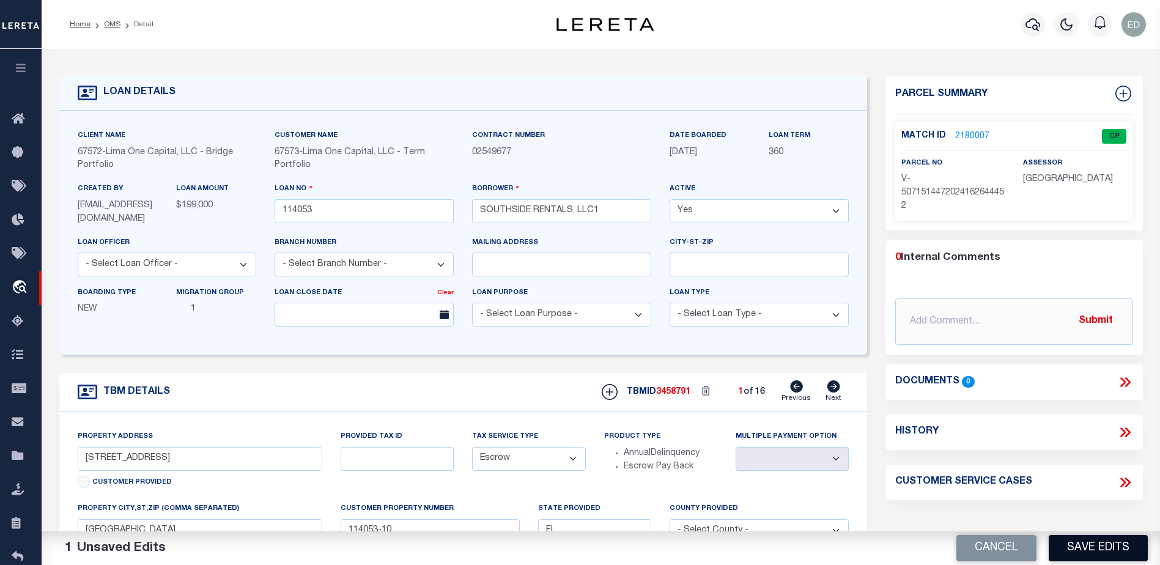
click at [1080, 548] on button "Save Edits" at bounding box center [1097, 548] width 99 height 26
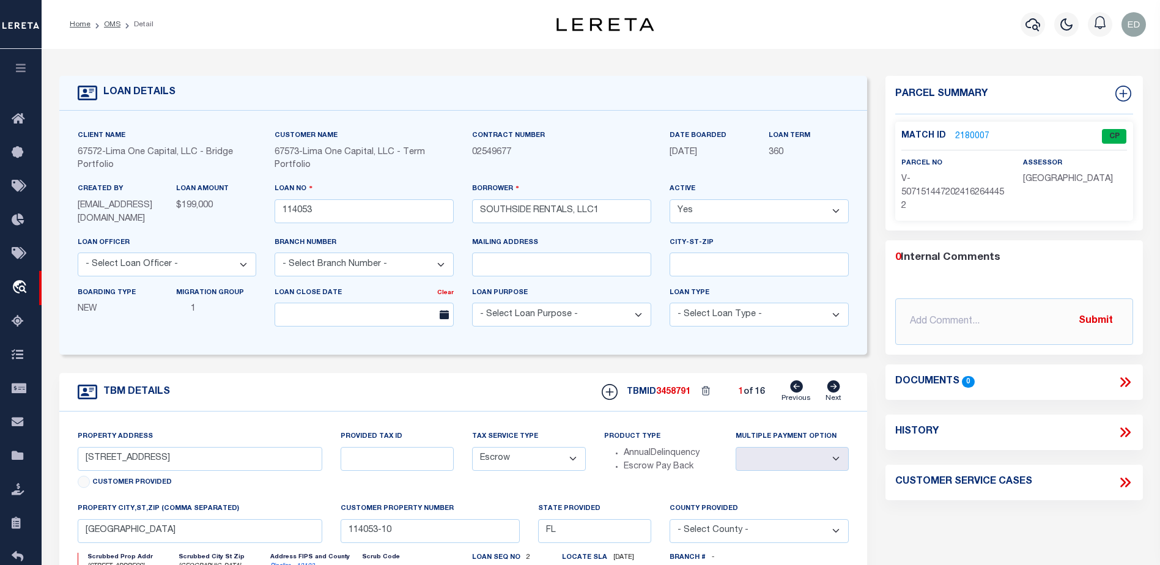
click at [748, 213] on select "Yes No" at bounding box center [758, 211] width 179 height 24
click at [669, 200] on select "Yes No" at bounding box center [758, 211] width 179 height 24
click at [710, 210] on select "Yes No" at bounding box center [758, 211] width 179 height 24
select select "False"
click at [674, 200] on select "Yes No" at bounding box center [758, 211] width 179 height 24
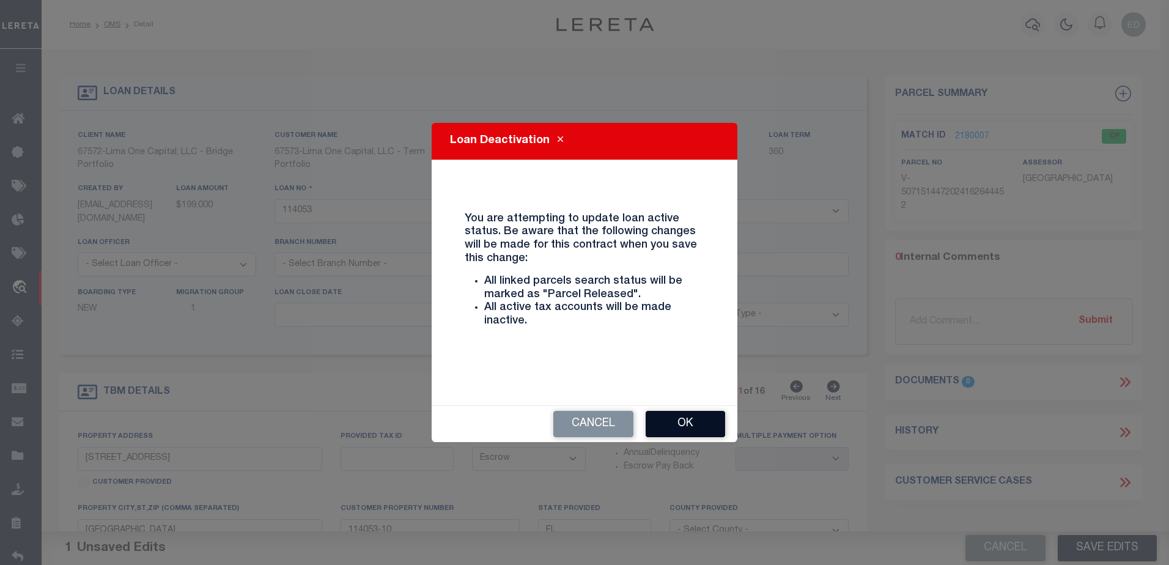
click at [693, 413] on button "Ok" at bounding box center [685, 424] width 79 height 26
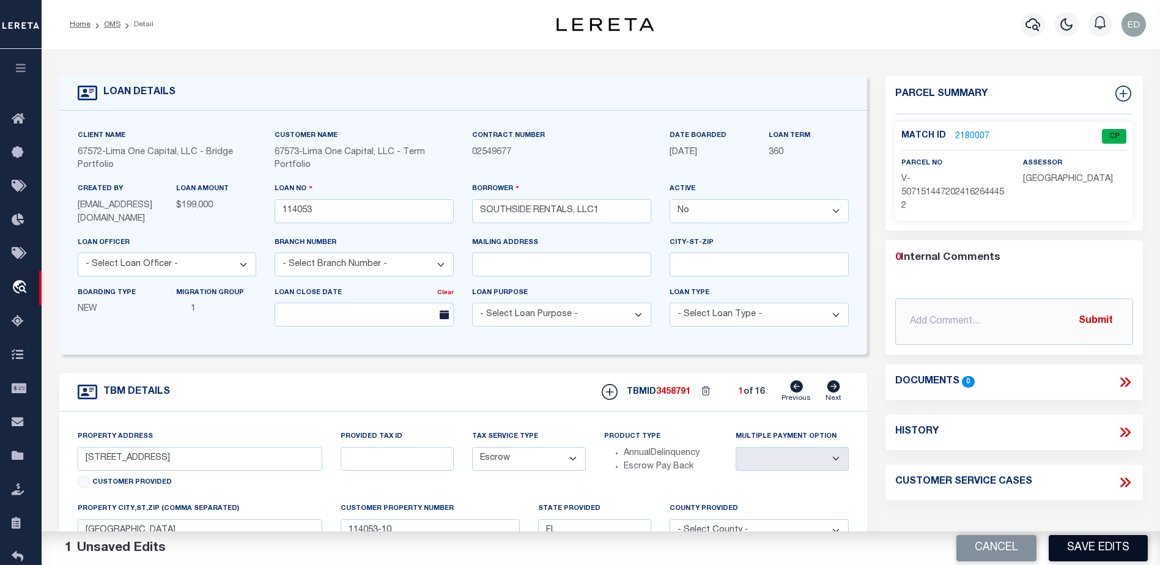
click at [1092, 551] on button "Save Edits" at bounding box center [1097, 548] width 99 height 26
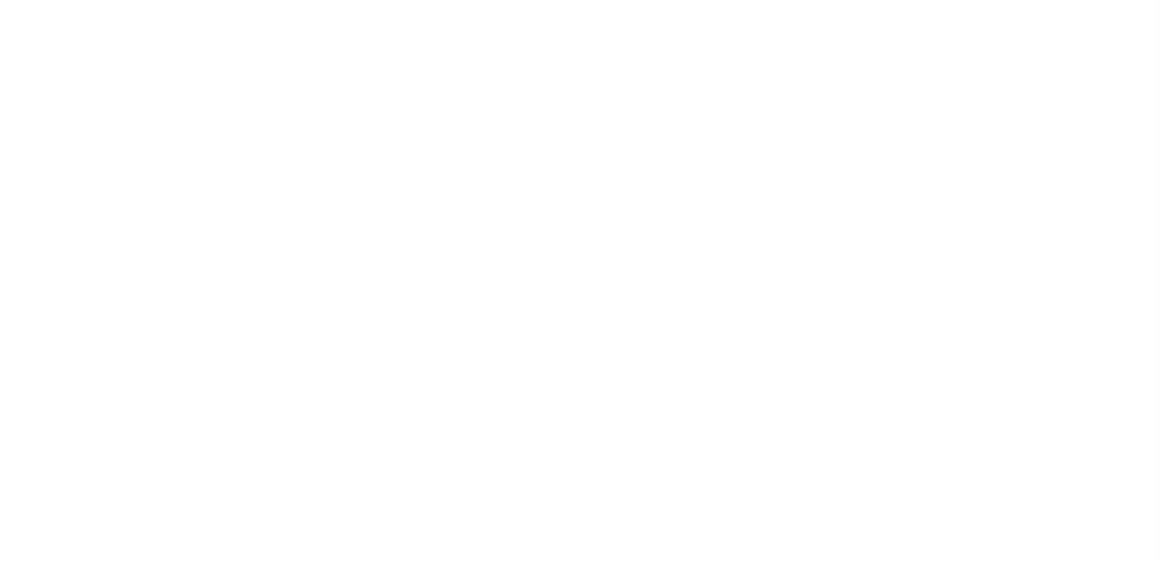
select select "False"
select select "Escrow"
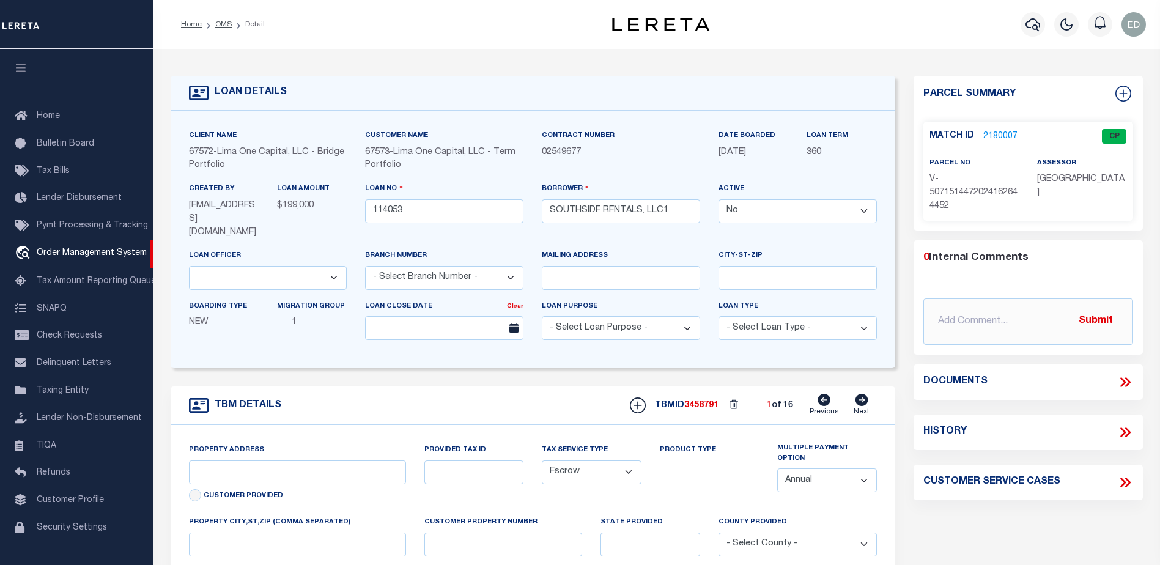
type input "[STREET_ADDRESS]"
select select
type input "[GEOGRAPHIC_DATA]"
type input "114053-10"
type input "FL"
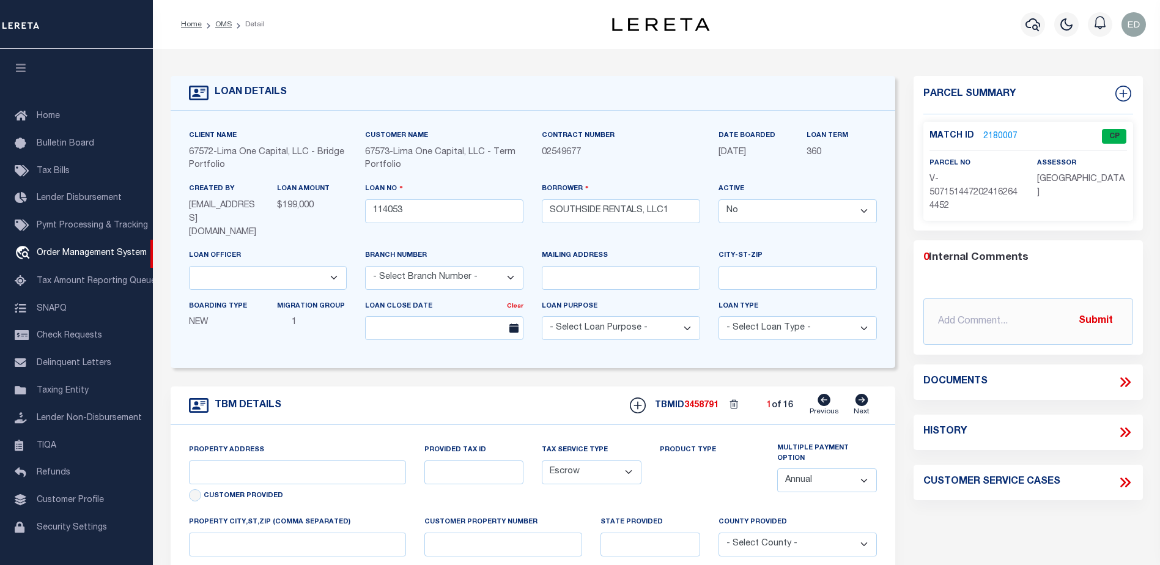
type textarea "COLLECTOR: ENTITY: PARCEL: 2"
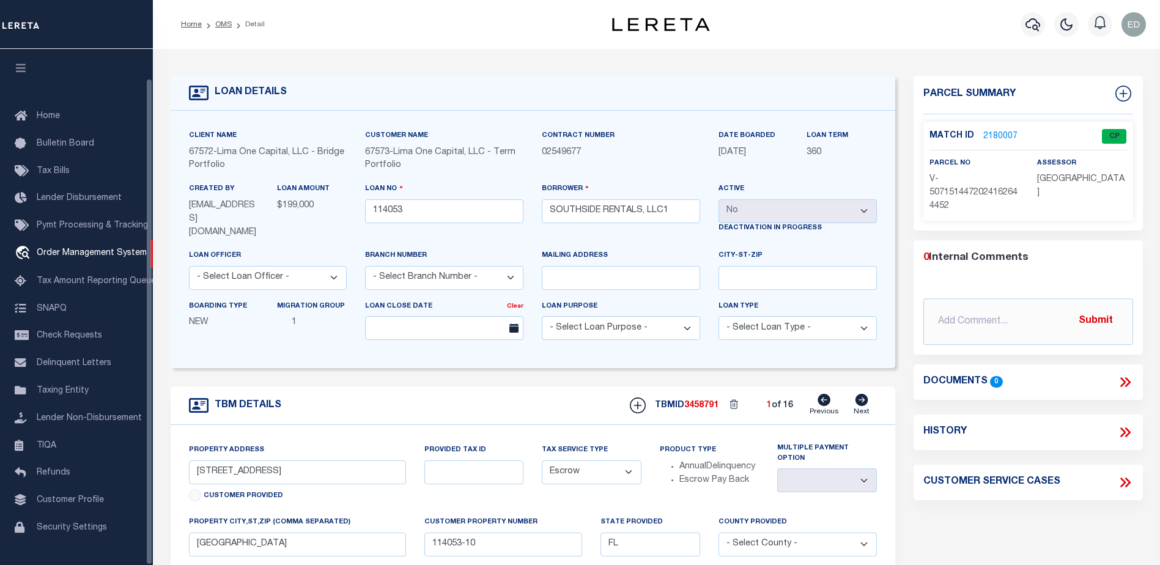
scroll to position [31, 0]
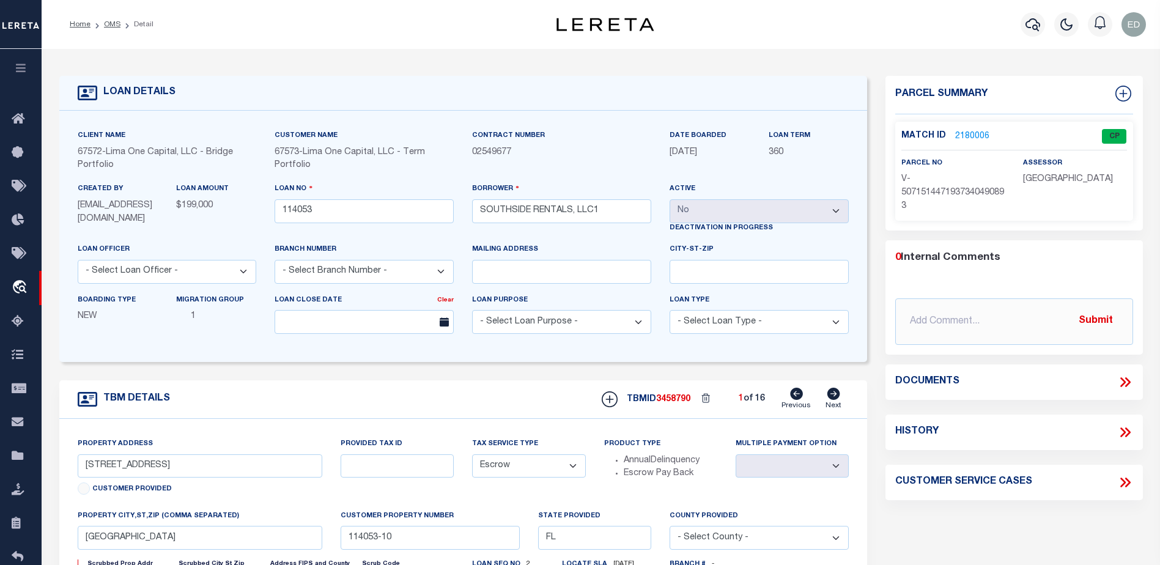
type input "[STREET_ADDRESS]"
radio input "true"
select select
type input "114053-1"
drag, startPoint x: 763, startPoint y: 212, endPoint x: 607, endPoint y: 185, distance: 158.3
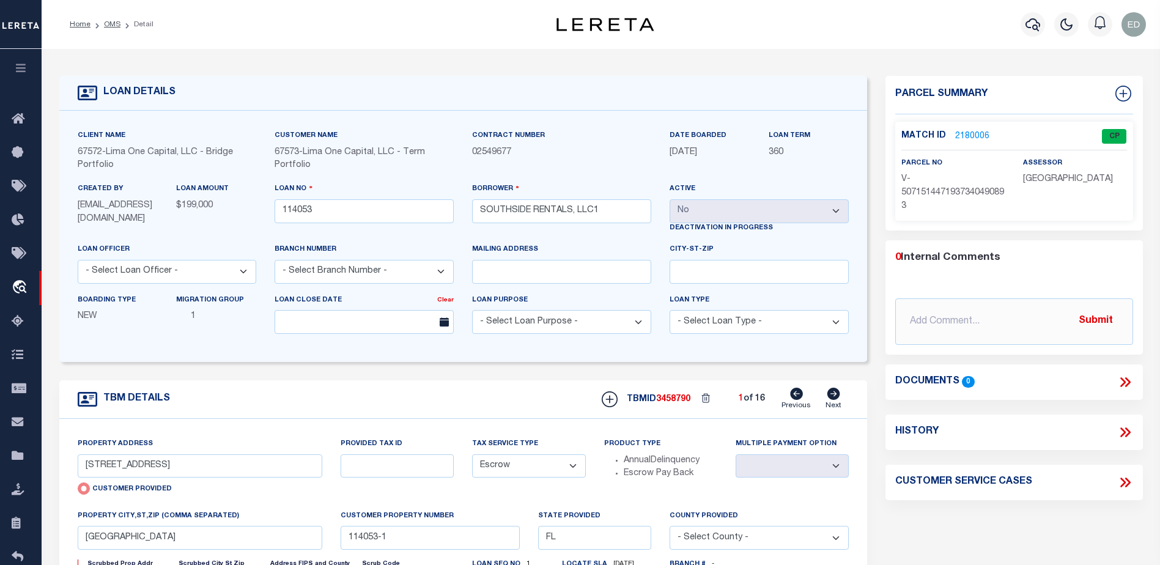
click at [607, 185] on div "Borrower SOUTHSIDE RENTALS, LLC1" at bounding box center [561, 202] width 179 height 40
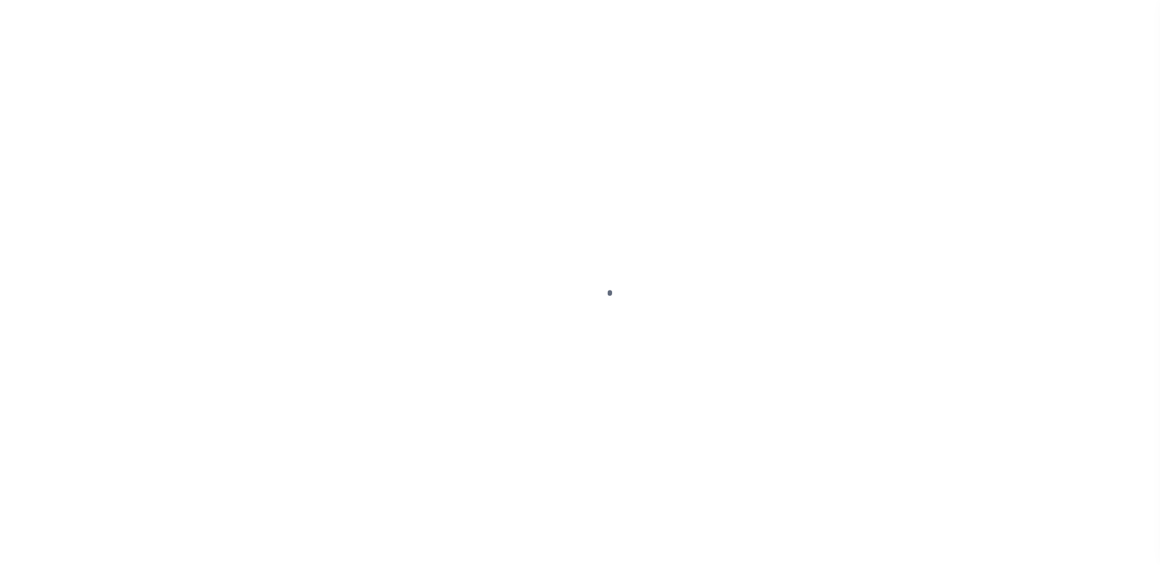
type input "114053"
type input "SOUTHSIDE RENTALS, LLC1"
select select "False"
select select
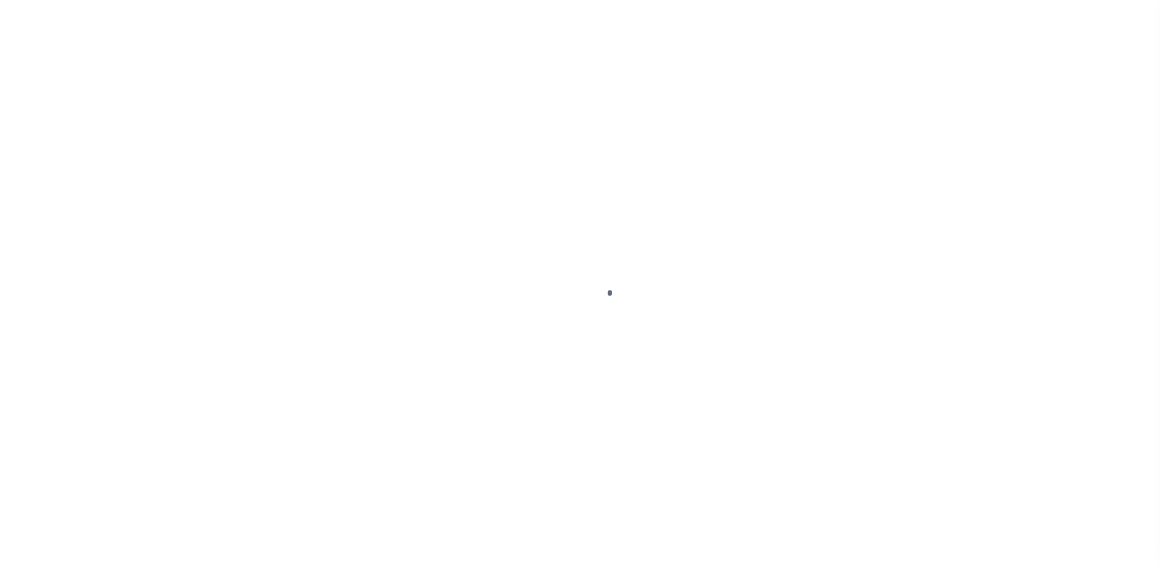
select select "Escrow"
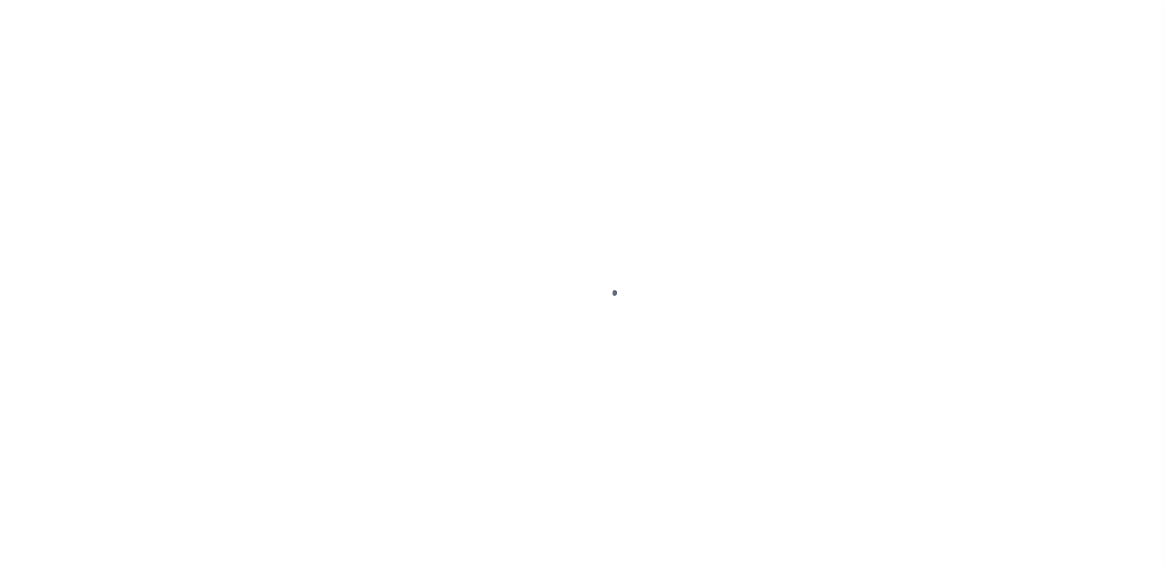
scroll to position [31, 0]
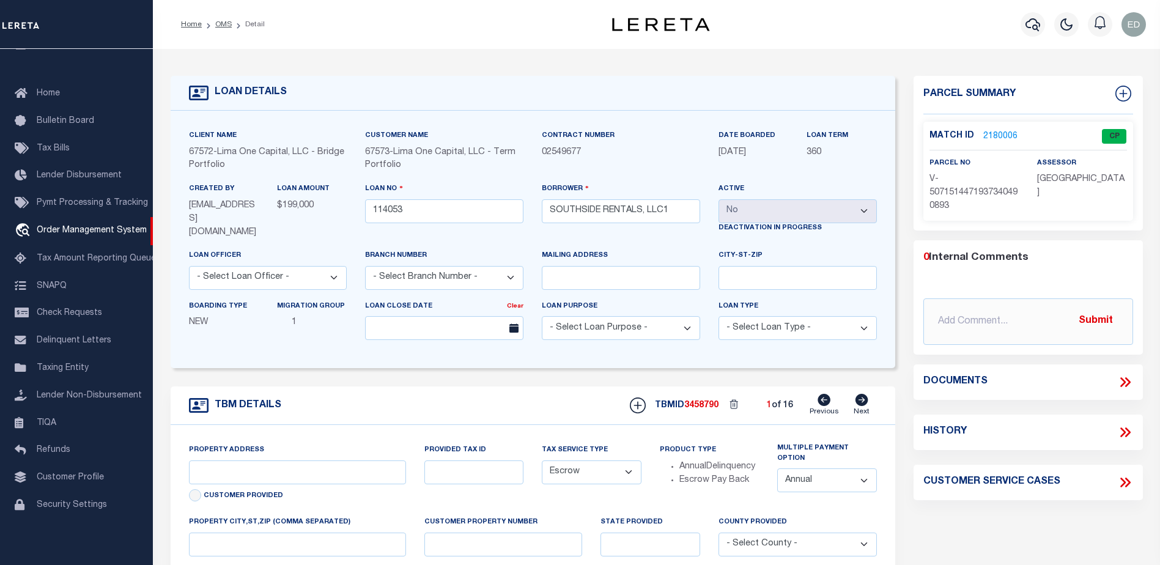
type input "[STREET_ADDRESS]"
radio input "true"
select select
type input "[GEOGRAPHIC_DATA]"
type input "114053-1"
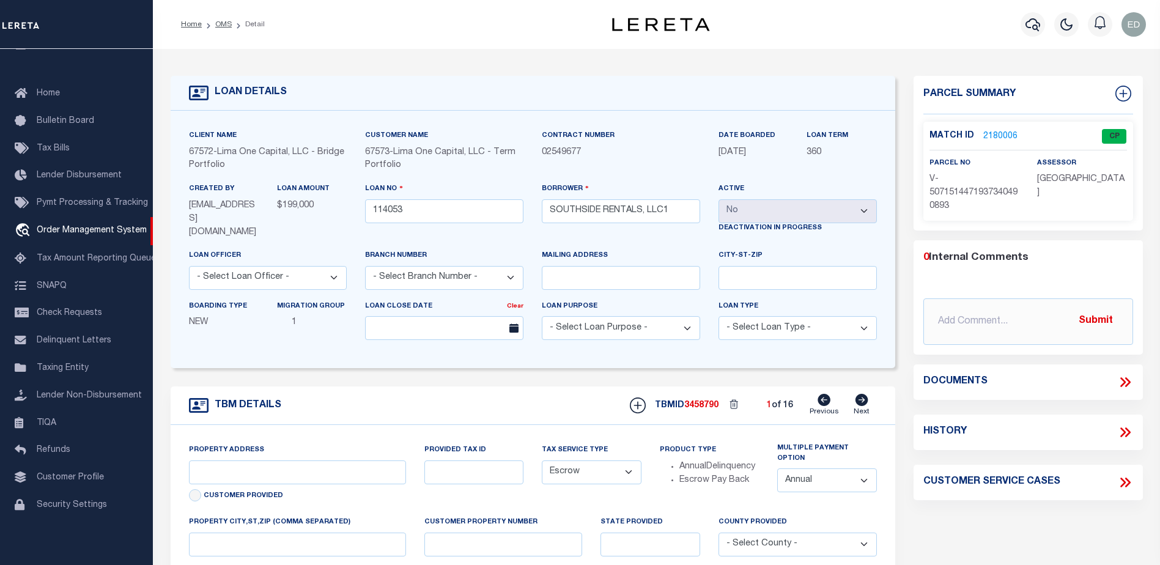
type input "FL"
type textarea "COLLECTOR: ENTITY: PARCEL: 2"
